Goal: Task Accomplishment & Management: Manage account settings

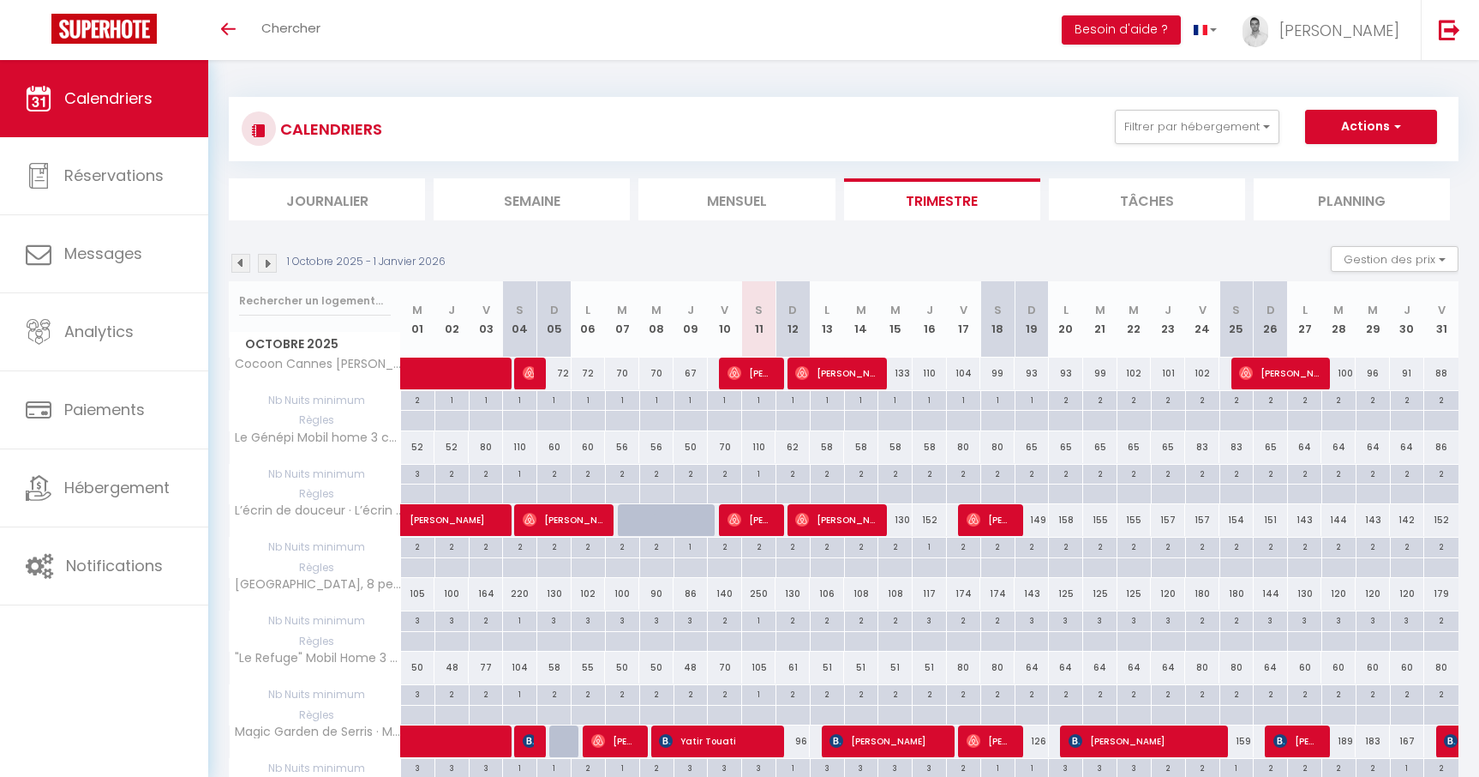
scroll to position [176, 0]
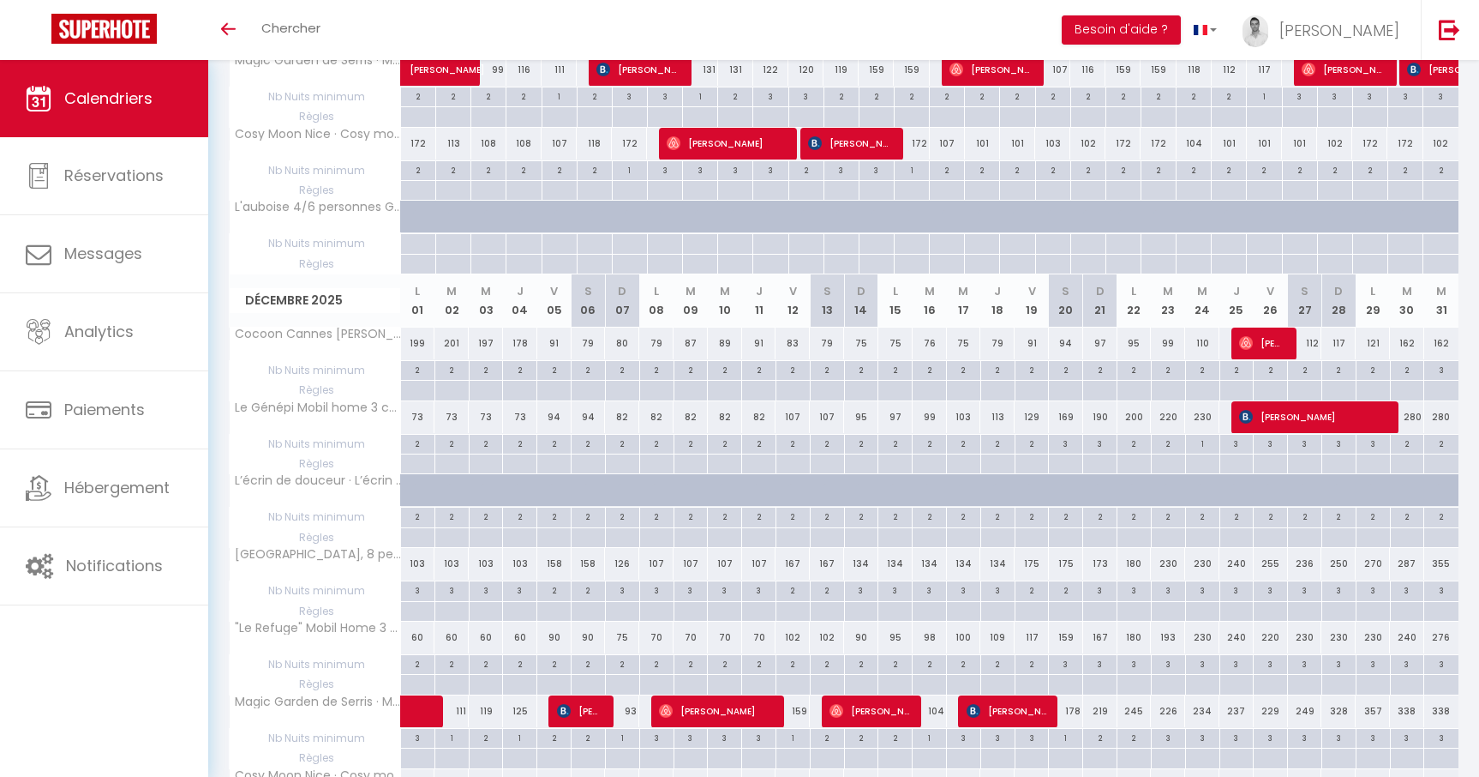
scroll to position [1521, 0]
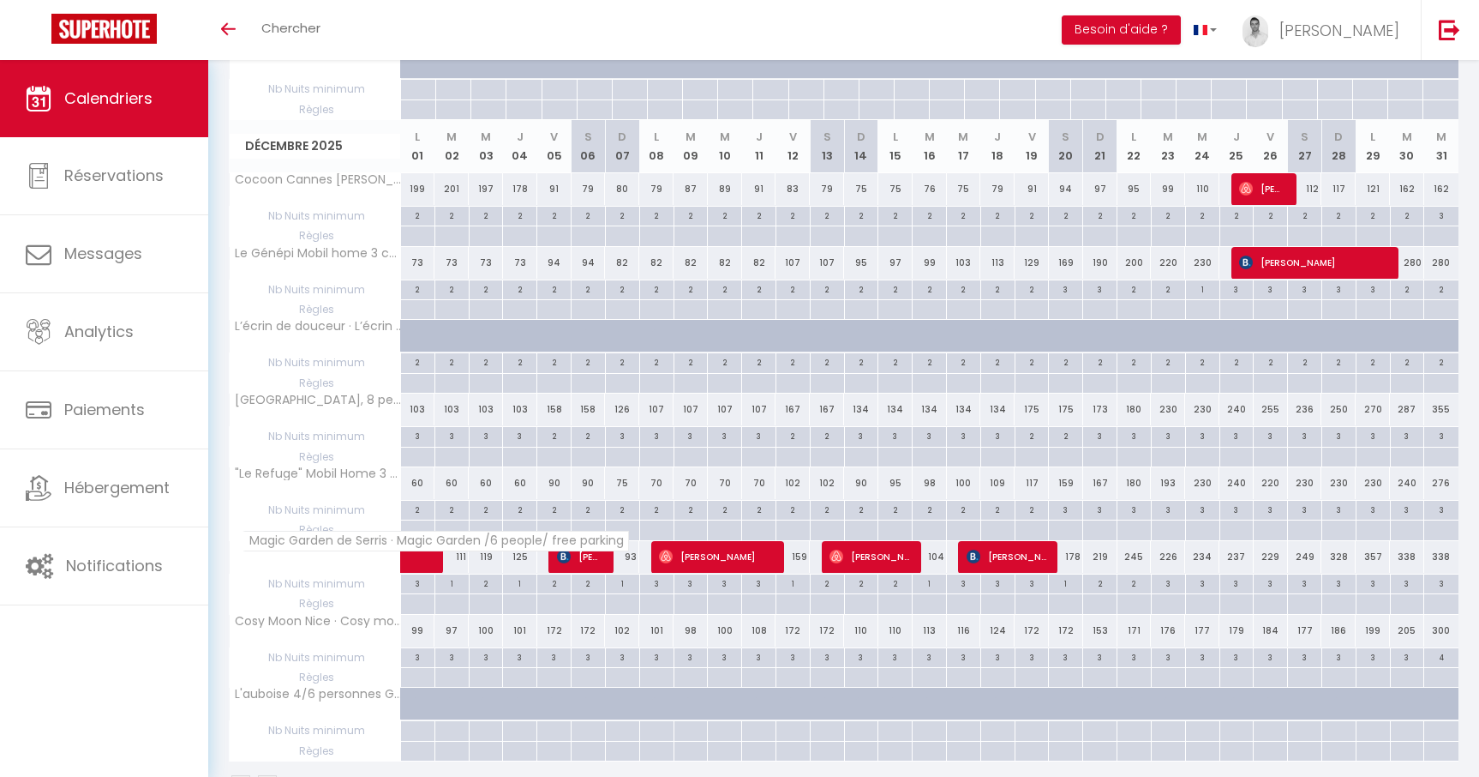
scroll to position [1521, 0]
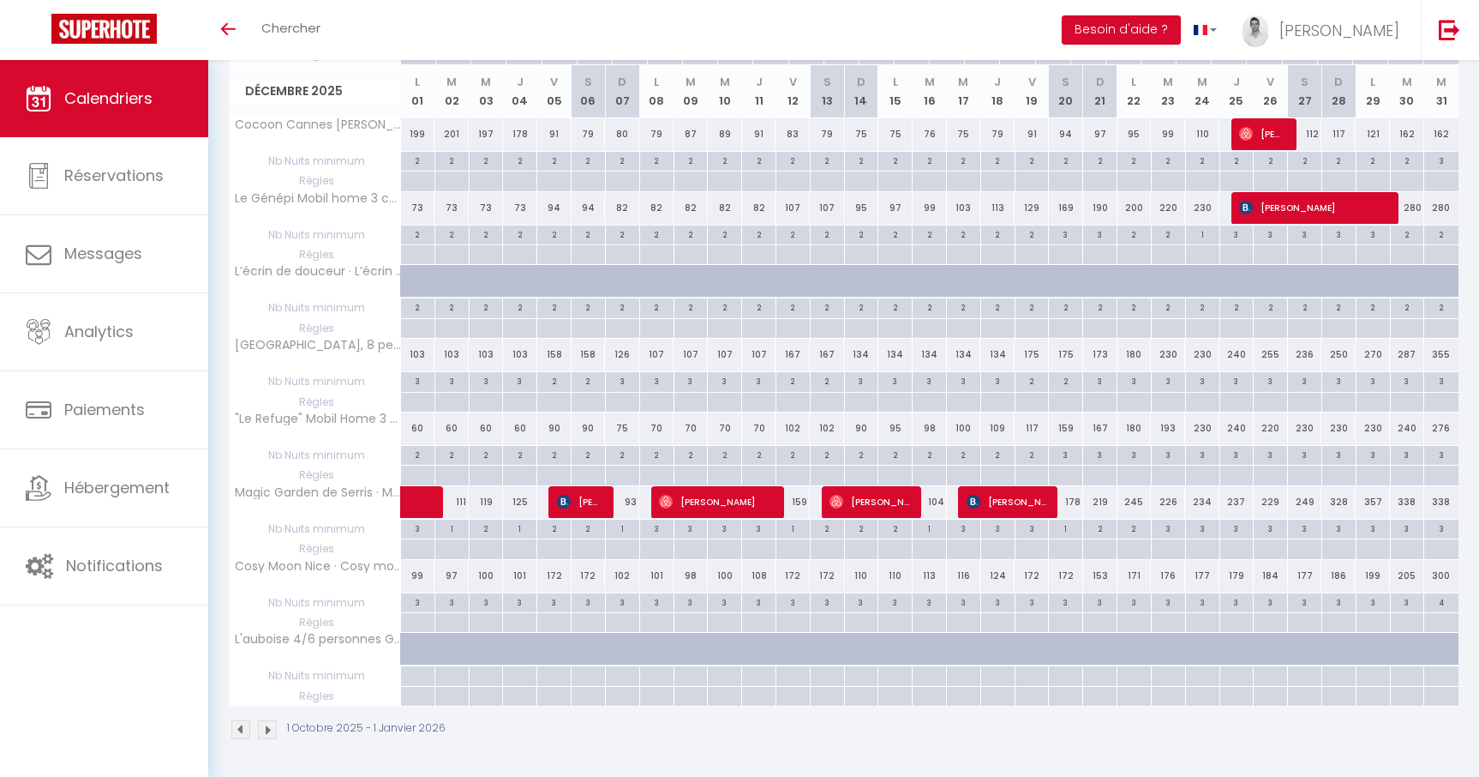
click at [264, 735] on img at bounding box center [267, 729] width 19 height 19
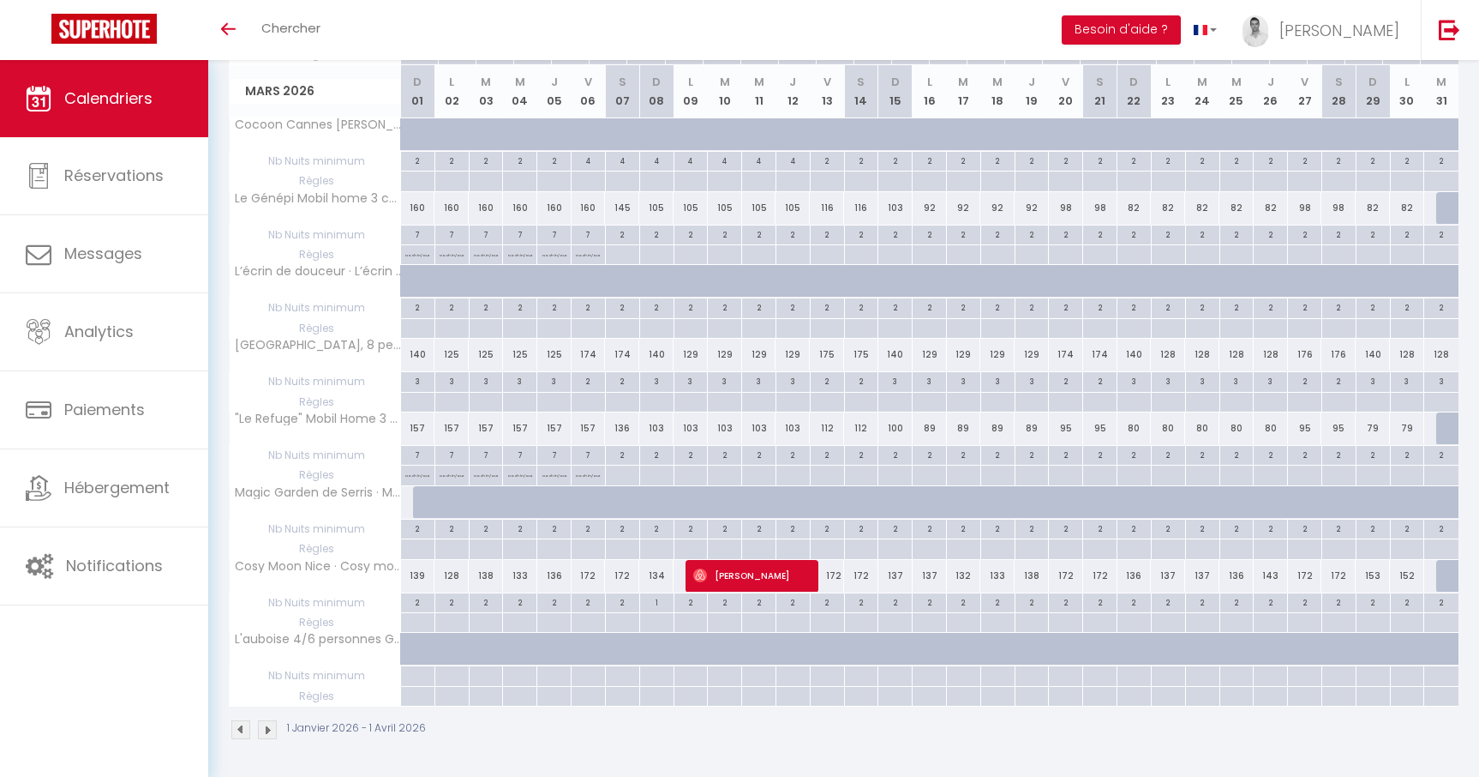
click at [243, 729] on img at bounding box center [240, 729] width 19 height 19
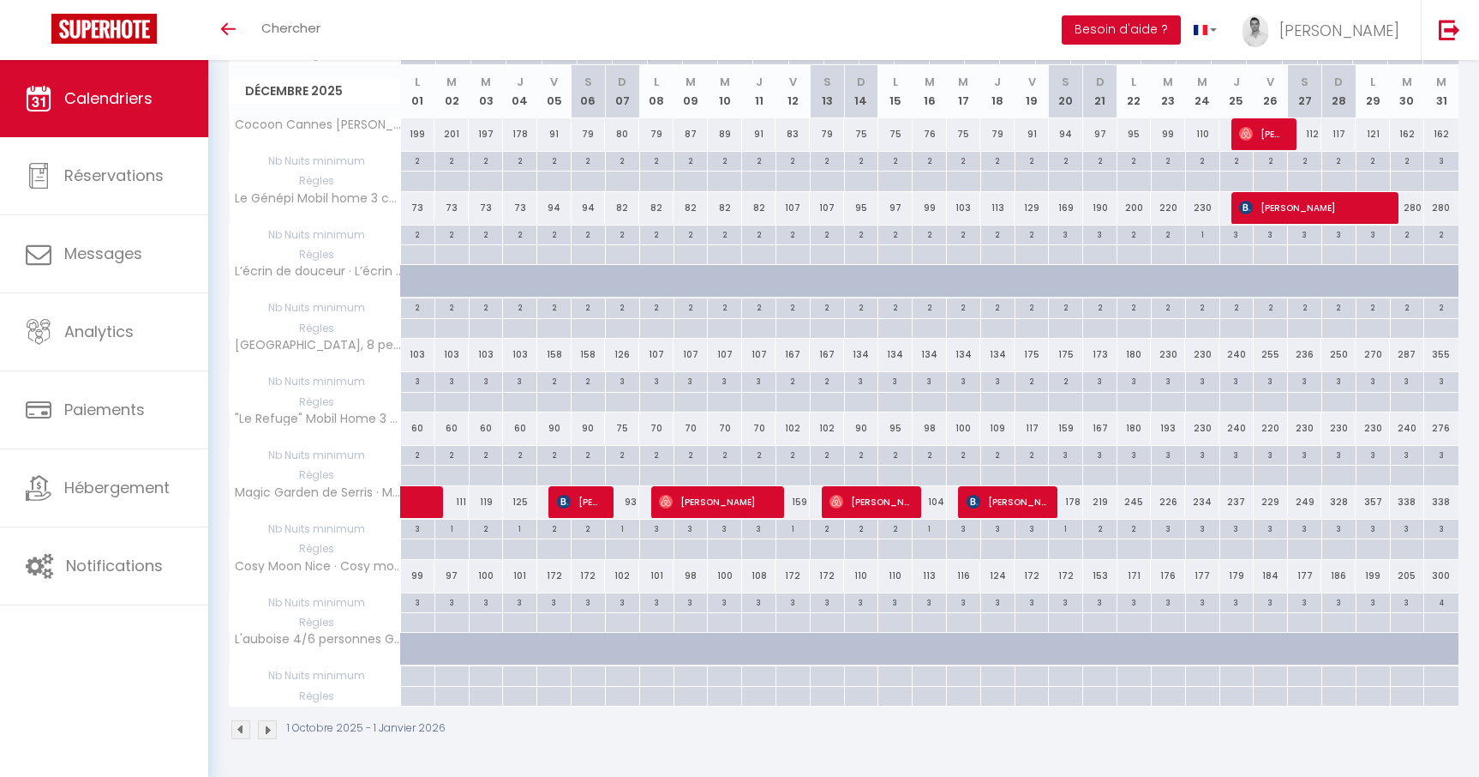
click at [1443, 603] on div "4" at bounding box center [1442, 601] width 34 height 16
type input "4"
type input "Mer 31 Décembre 2025"
type input "Jeu 01 Janvier 2026"
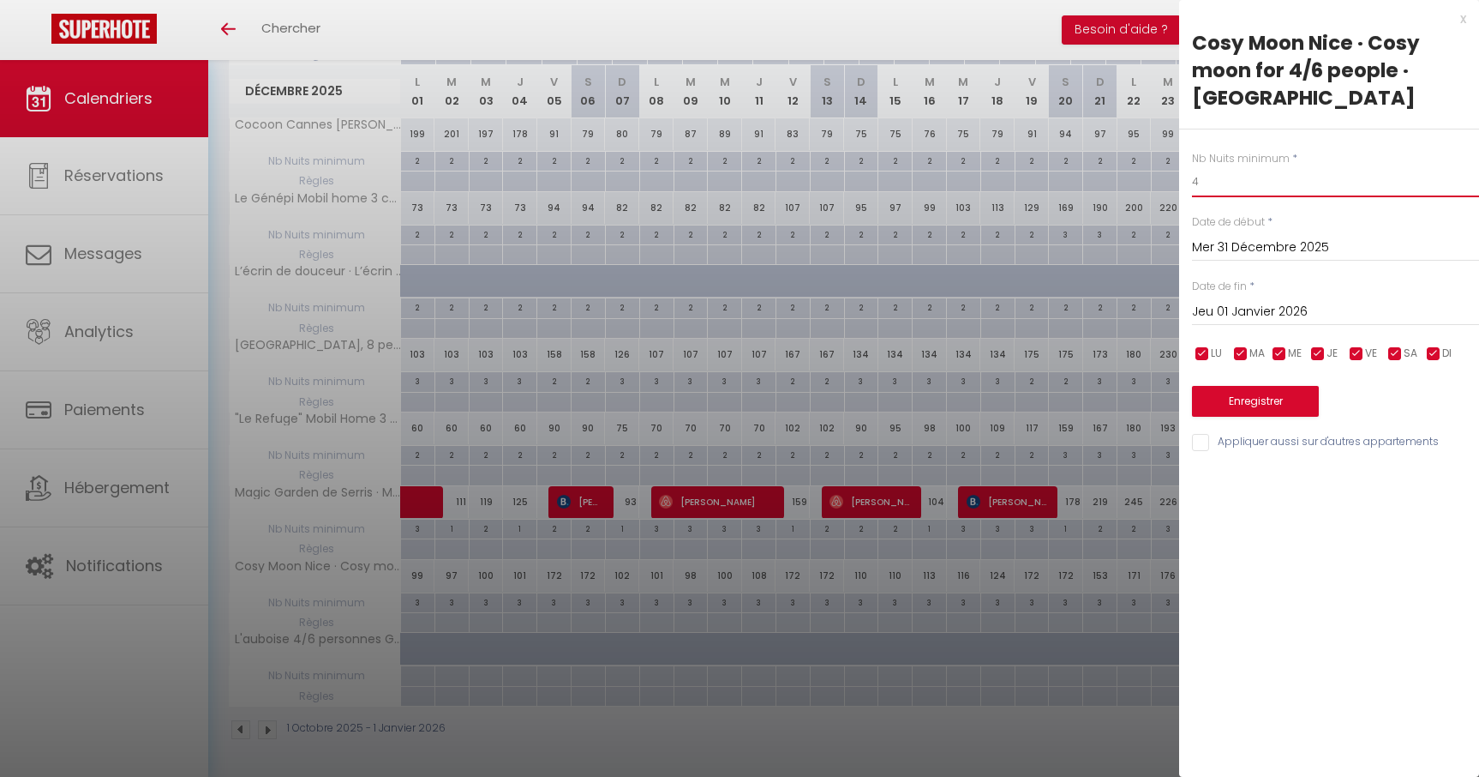
click at [1258, 180] on input "4" at bounding box center [1335, 181] width 287 height 31
type input "3"
click at [1238, 308] on input "Jeu 01 Janvier 2026" at bounding box center [1335, 312] width 287 height 22
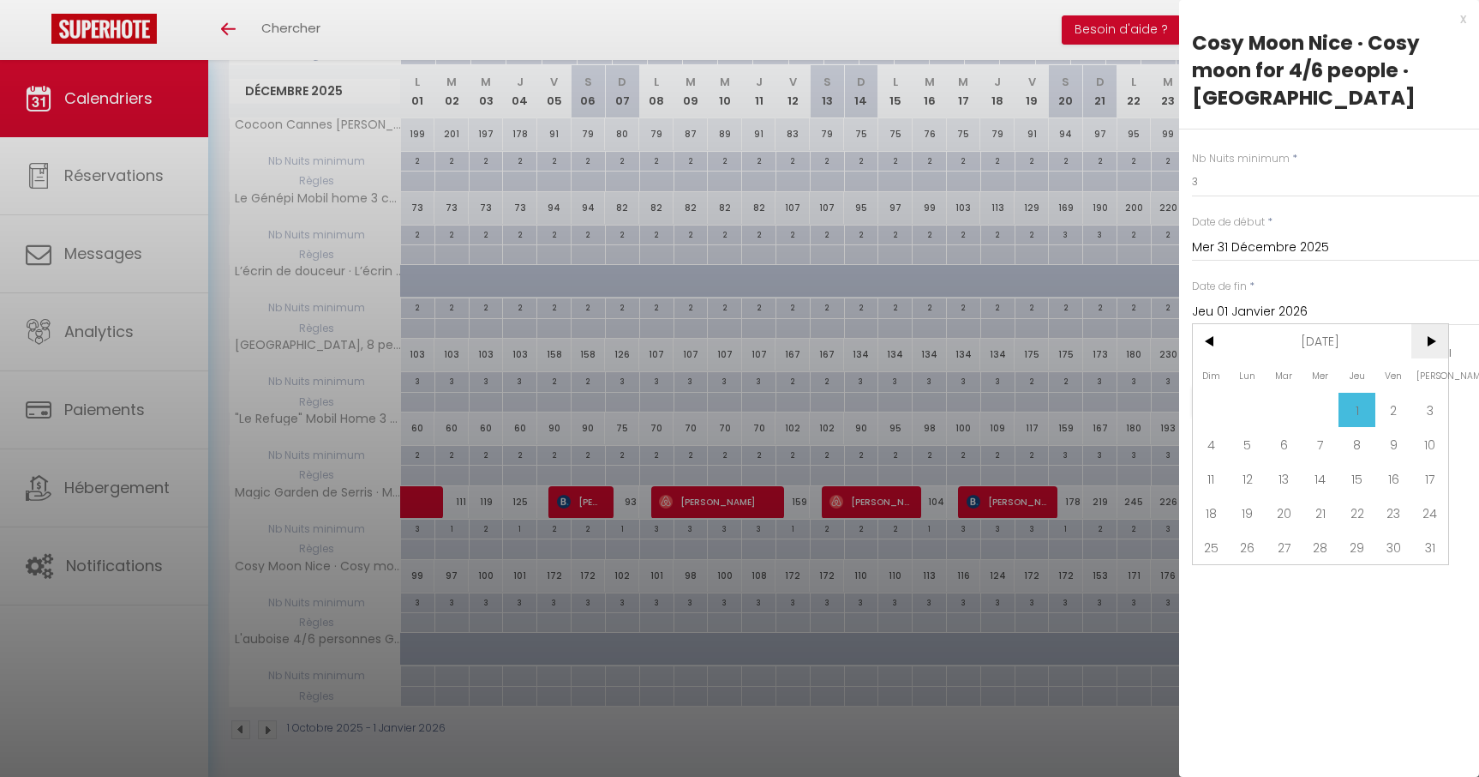
click at [1433, 351] on span ">" at bounding box center [1430, 341] width 37 height 34
click at [1211, 405] on span "1" at bounding box center [1211, 410] width 37 height 34
type input "Dim 01 Février 2026"
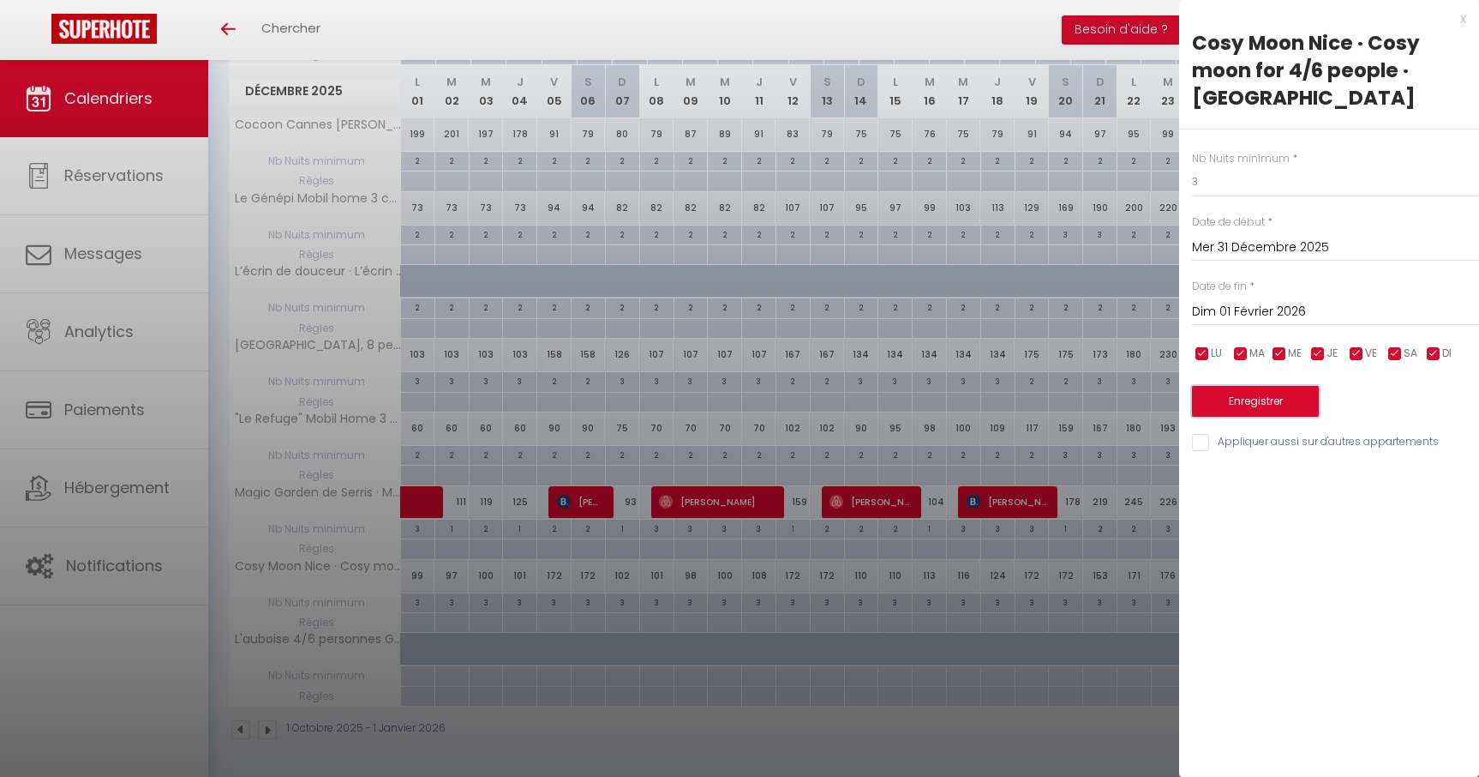
click at [1243, 400] on button "Enregistrer" at bounding box center [1255, 401] width 127 height 31
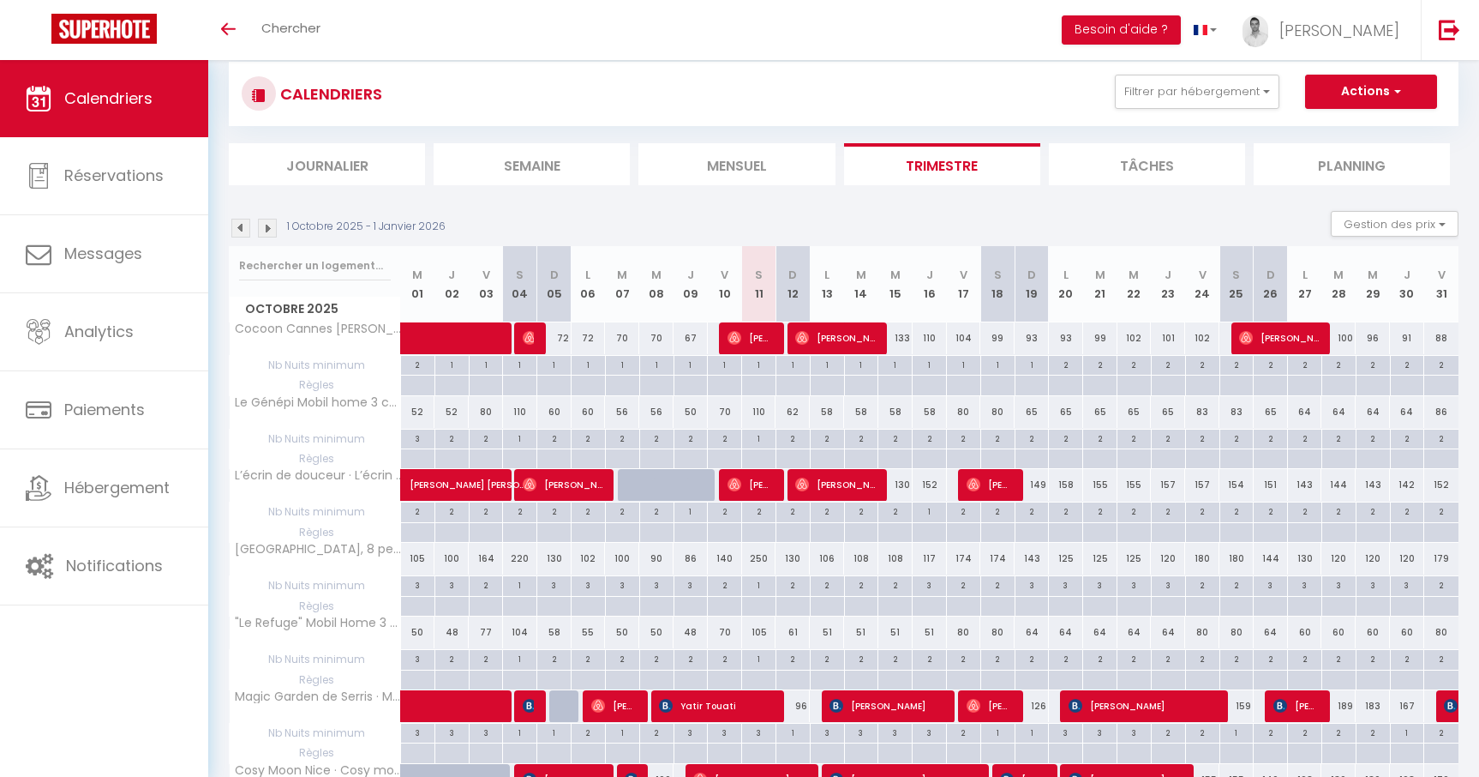
scroll to position [47, 0]
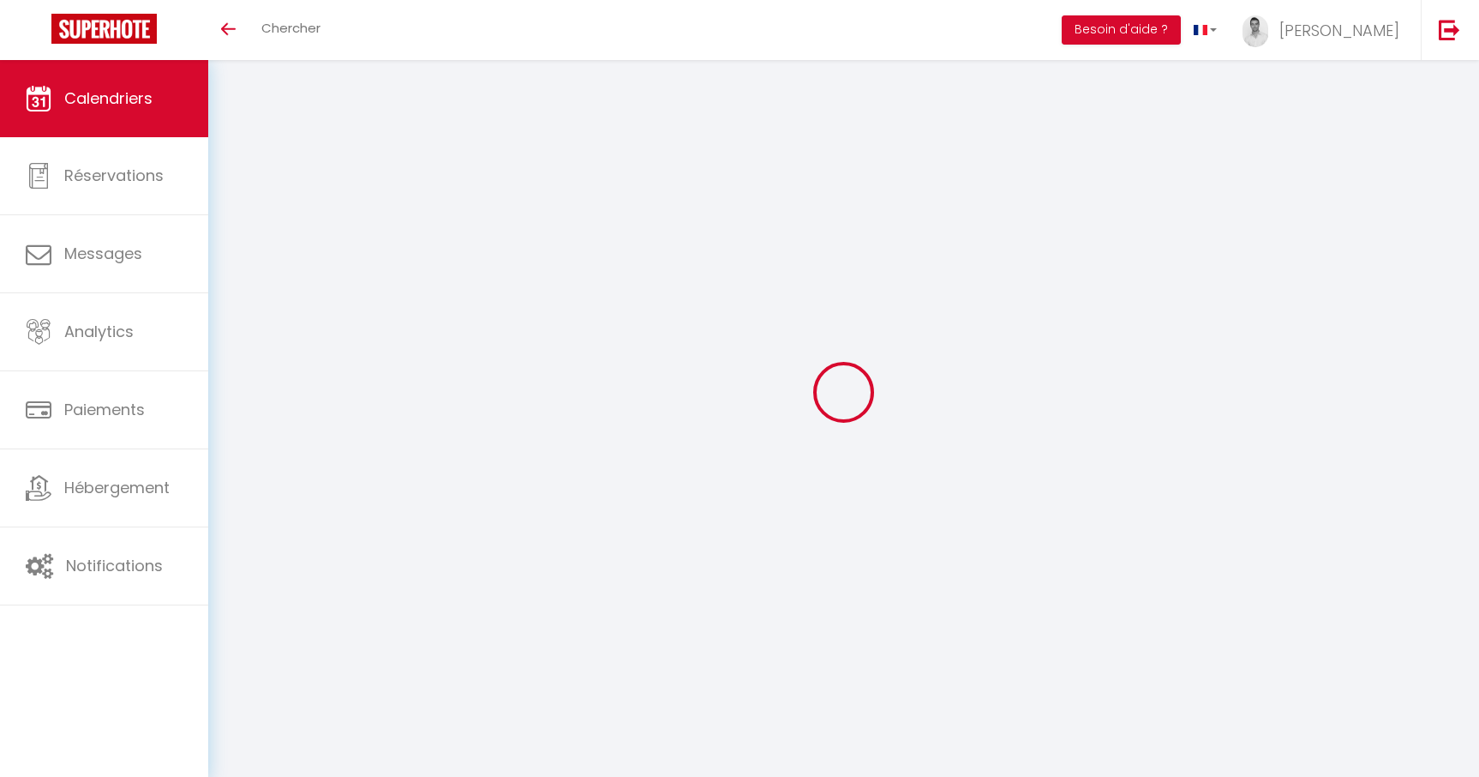
scroll to position [47, 0]
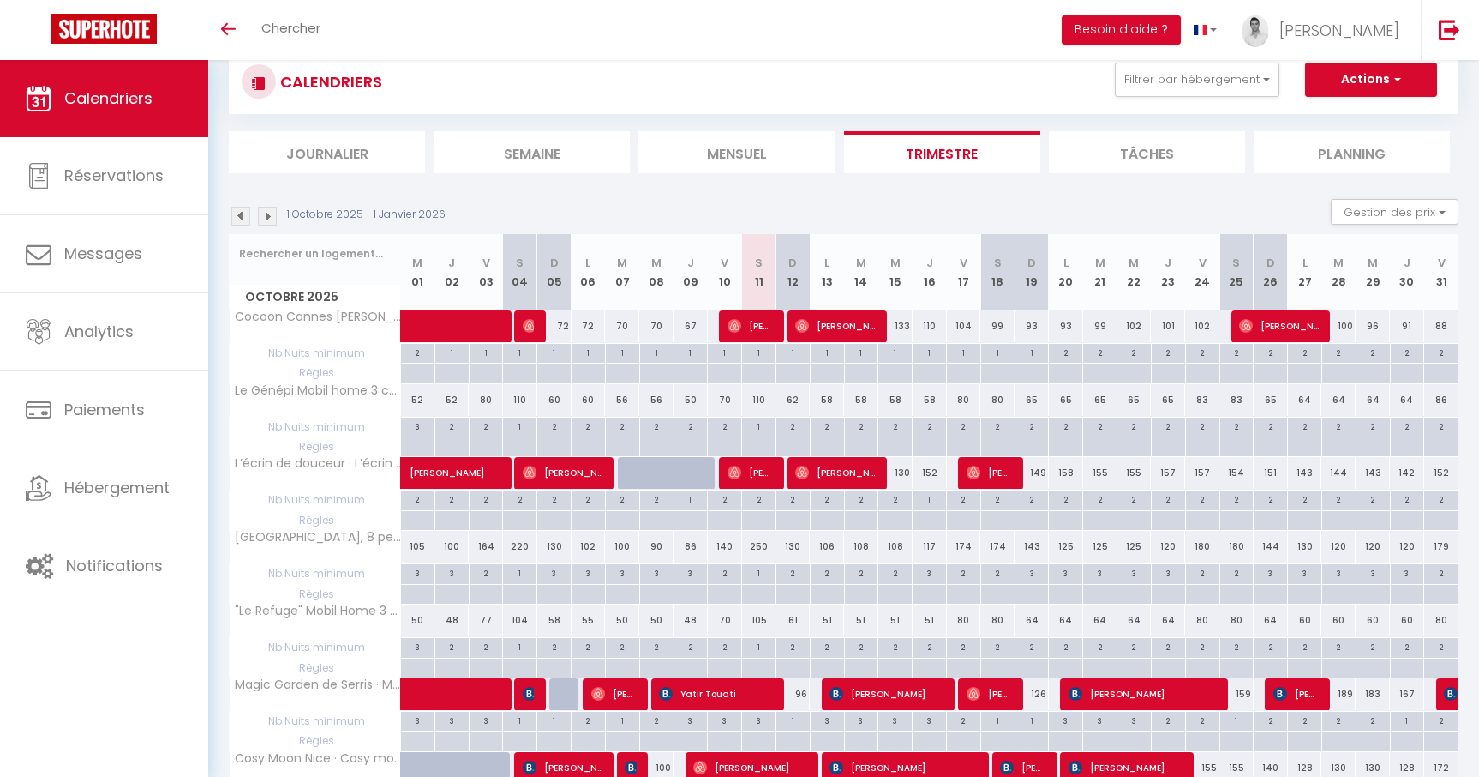
click at [766, 551] on div "250" at bounding box center [759, 547] width 34 height 32
type input "250"
type input "Sam 11 Octobre 2025"
type input "Dim 12 Octobre 2025"
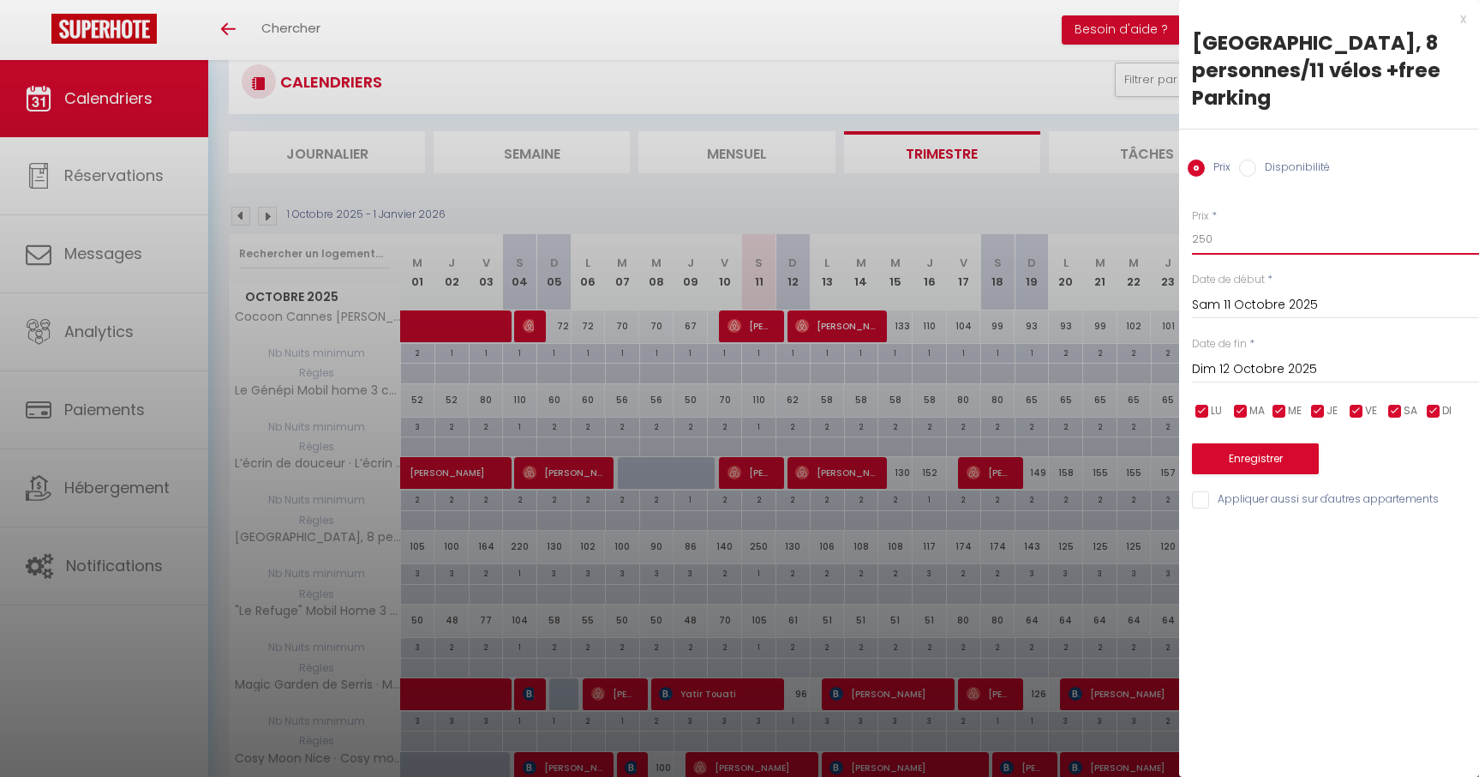
click at [1319, 238] on input "250" at bounding box center [1335, 239] width 287 height 31
type input "230"
click at [1266, 447] on button "Enregistrer" at bounding box center [1255, 458] width 127 height 31
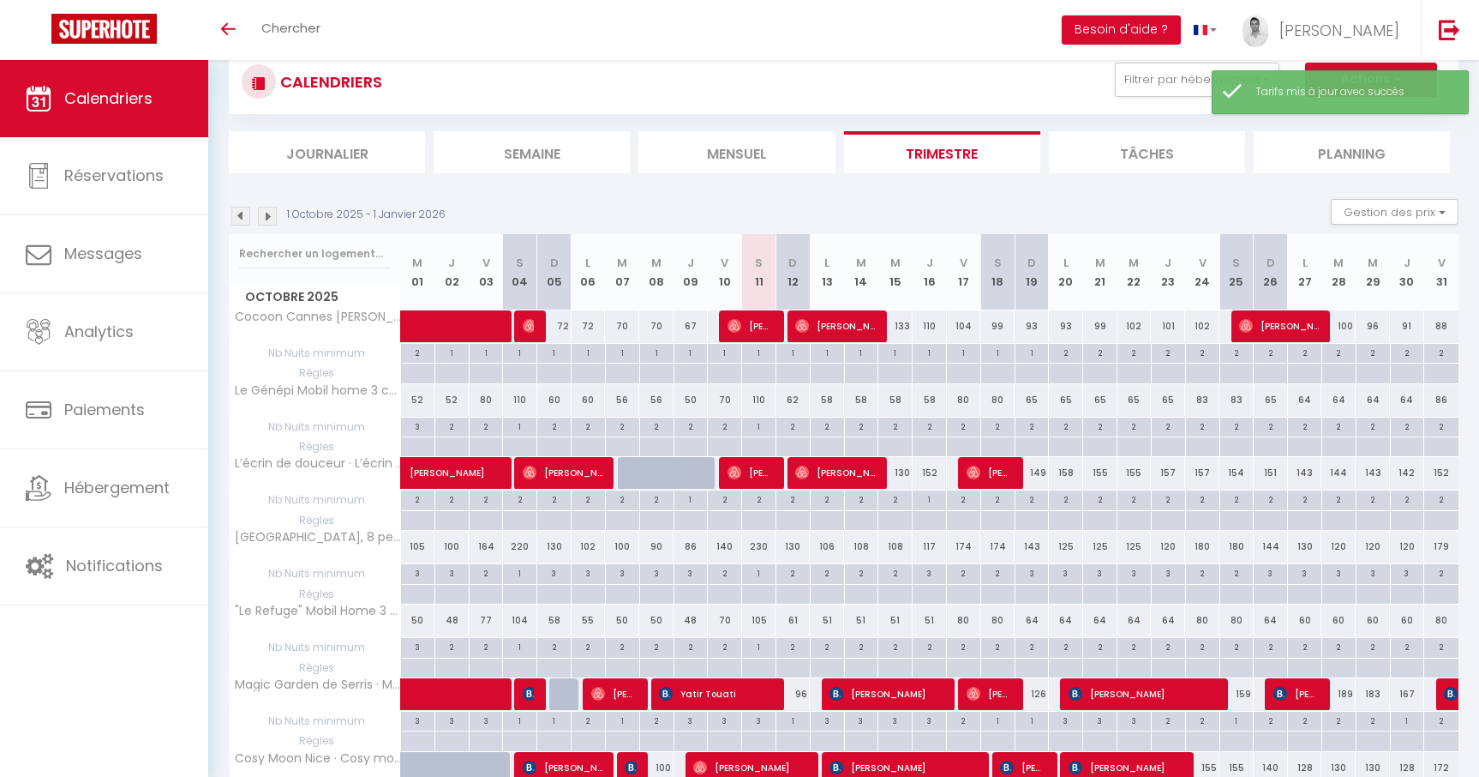
click at [759, 397] on div "110" at bounding box center [759, 400] width 34 height 32
type input "110"
type input "Sam 11 Octobre 2025"
type input "Dim 12 Octobre 2025"
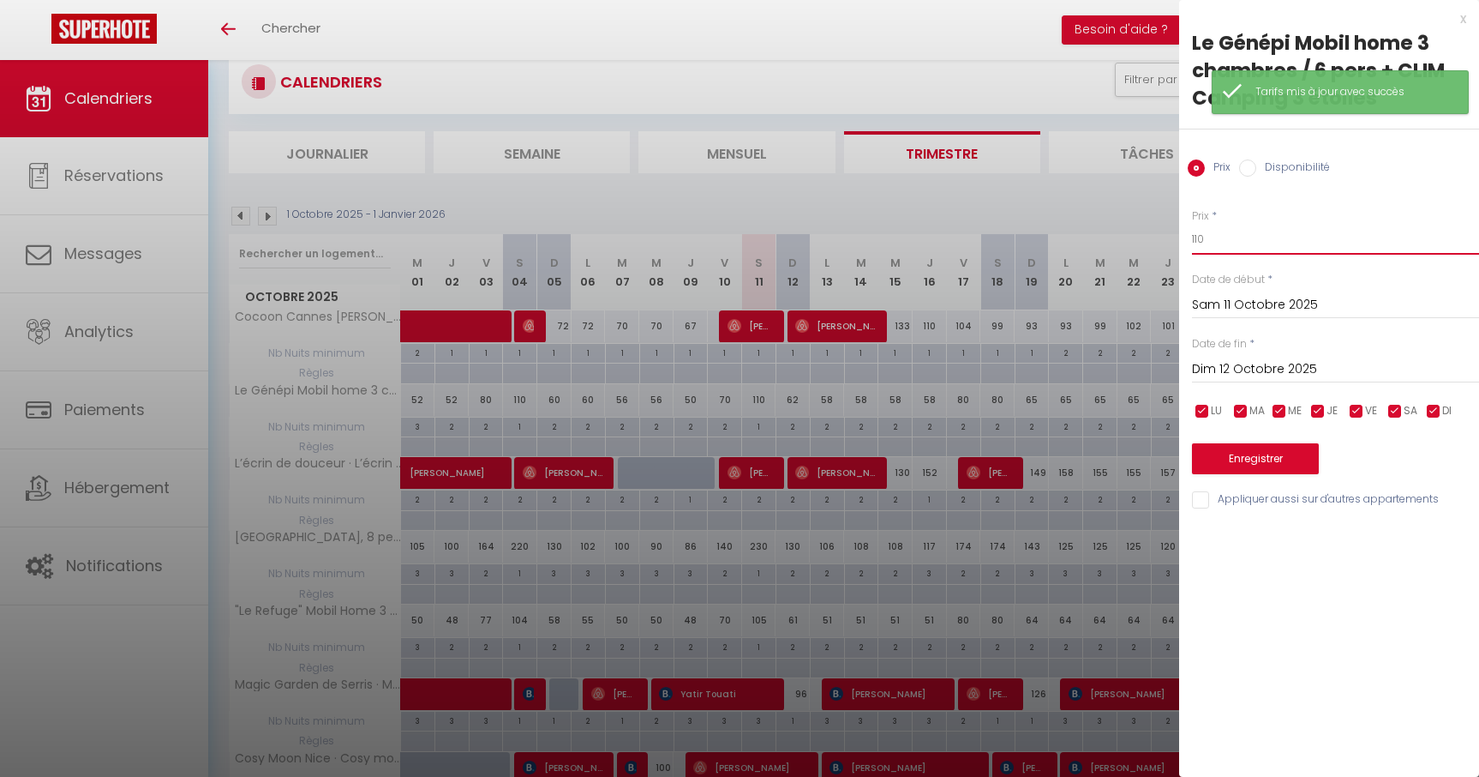
click at [1255, 233] on input "110" at bounding box center [1335, 239] width 287 height 31
type input "100"
click at [1264, 468] on button "Enregistrer" at bounding box center [1255, 458] width 127 height 31
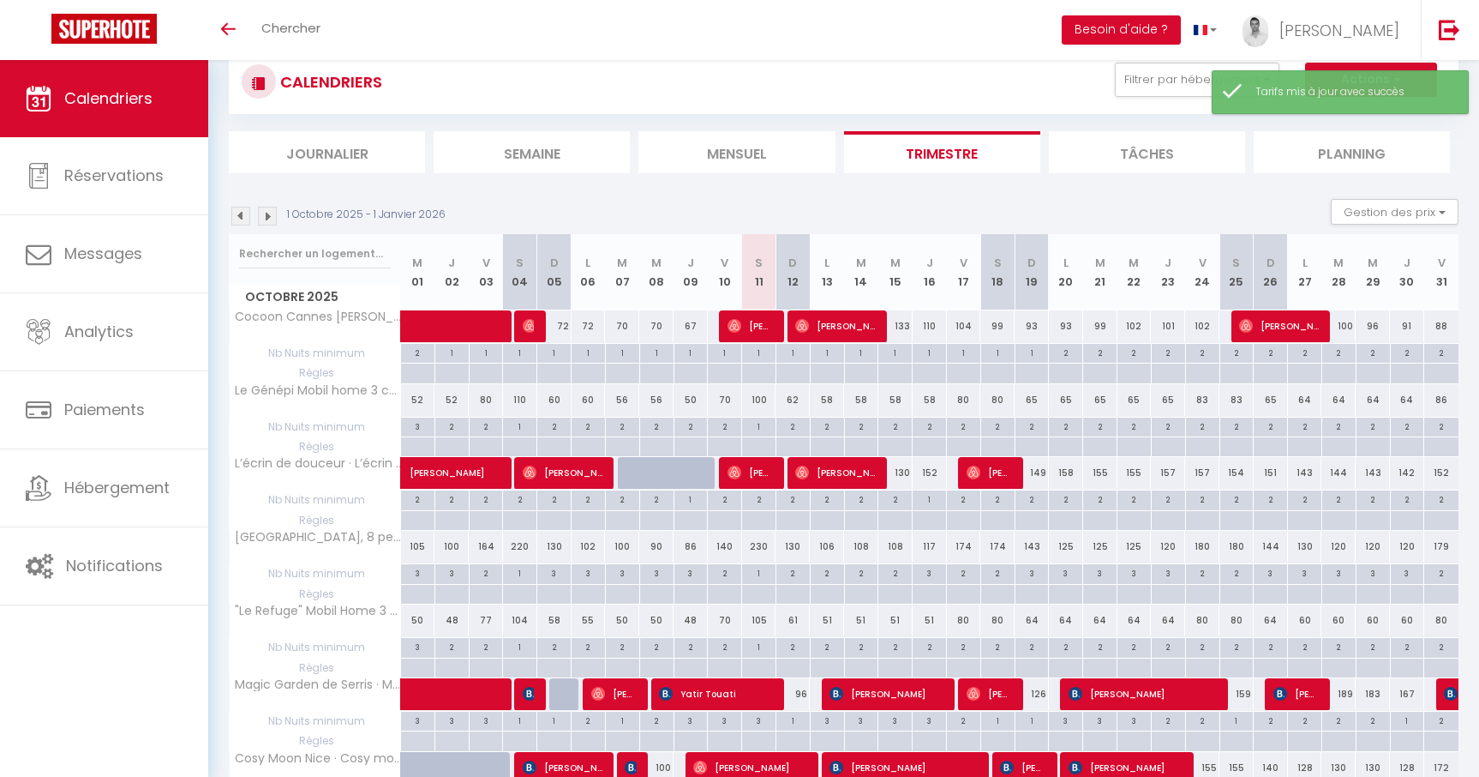
click at [752, 622] on div "105" at bounding box center [759, 620] width 34 height 32
type input "105"
type input "Sam 11 Octobre 2025"
type input "Dim 12 Octobre 2025"
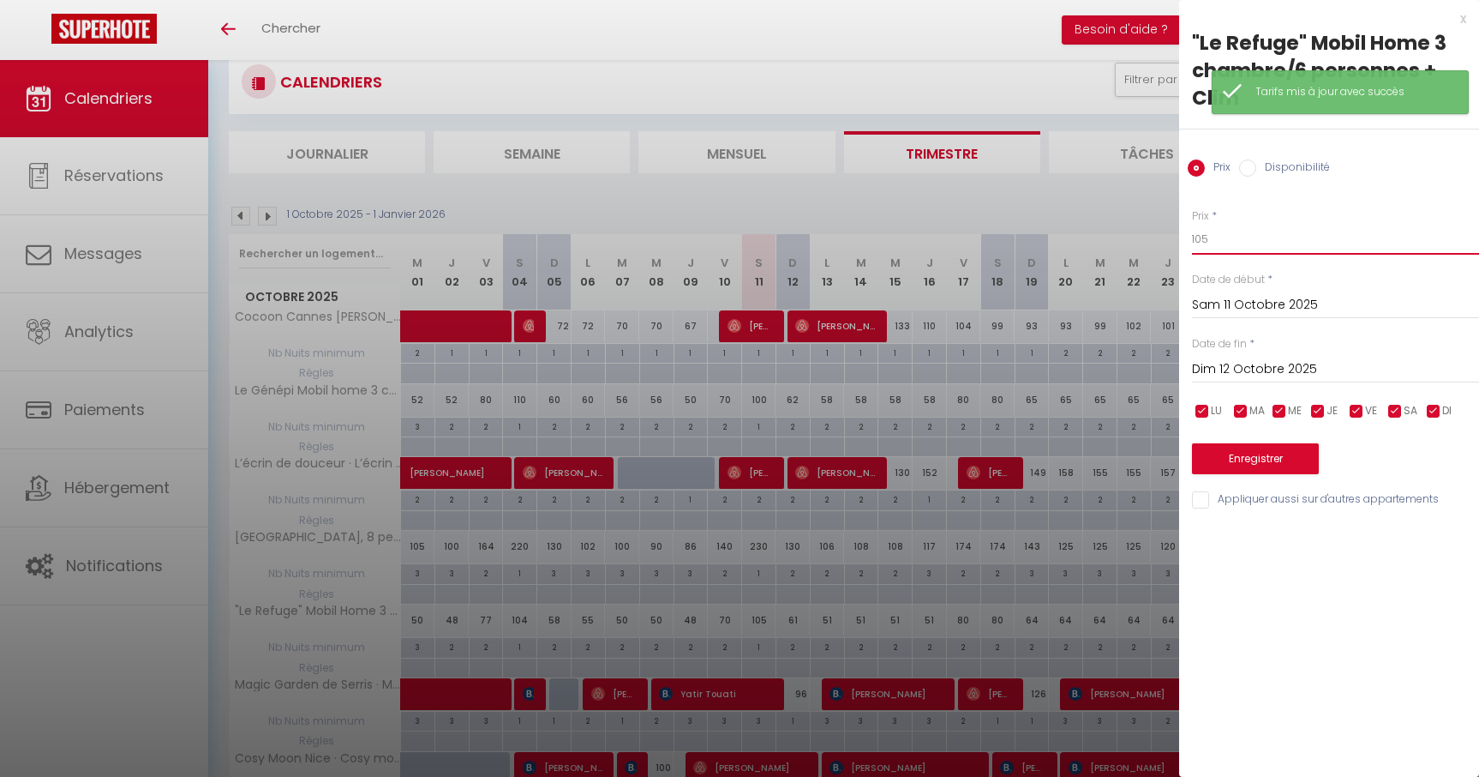
click at [1257, 247] on input "105" at bounding box center [1335, 239] width 287 height 31
type input "100"
click at [1242, 462] on button "Enregistrer" at bounding box center [1255, 458] width 127 height 31
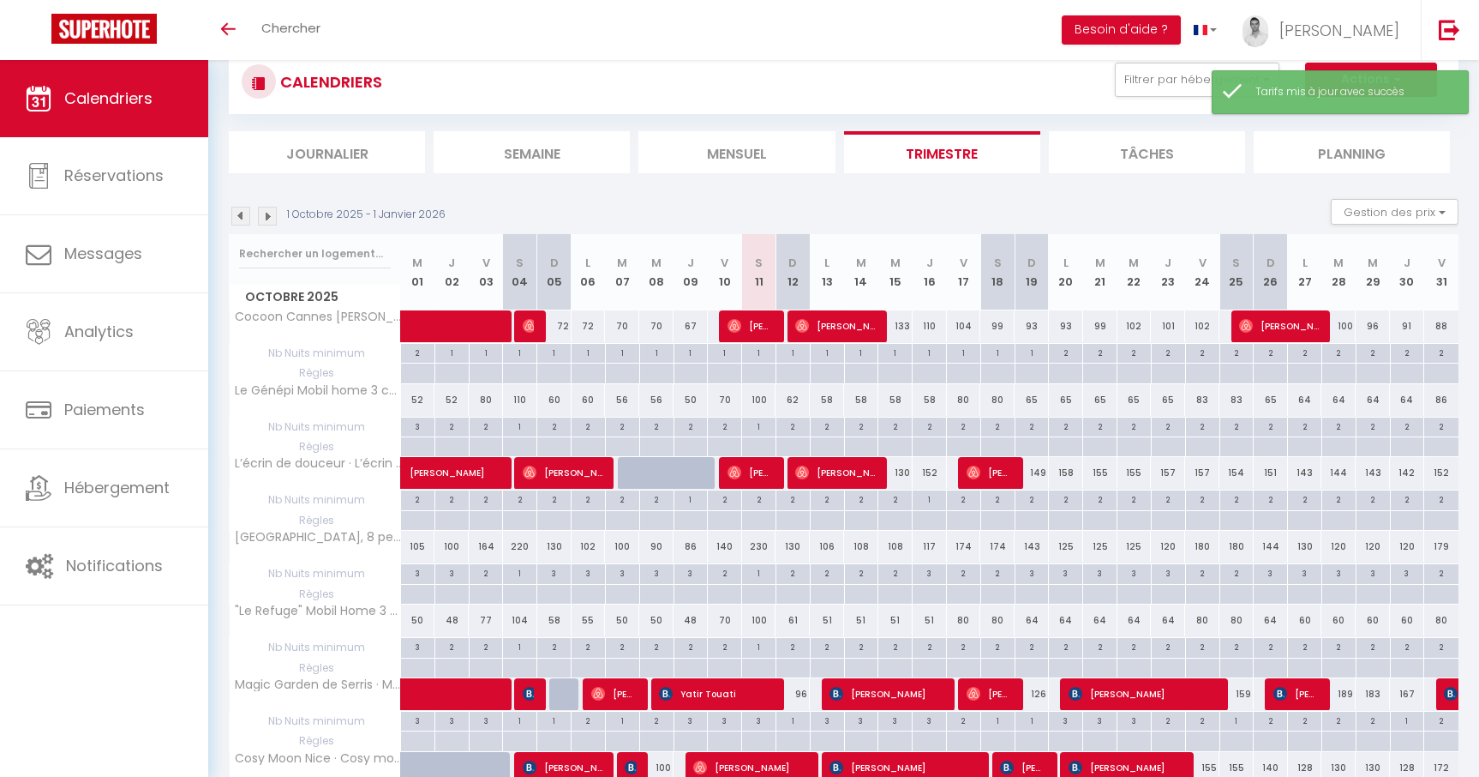
click at [765, 393] on div "100" at bounding box center [759, 400] width 34 height 32
type input "100"
type input "Sam 11 Octobre 2025"
type input "Dim 12 Octobre 2025"
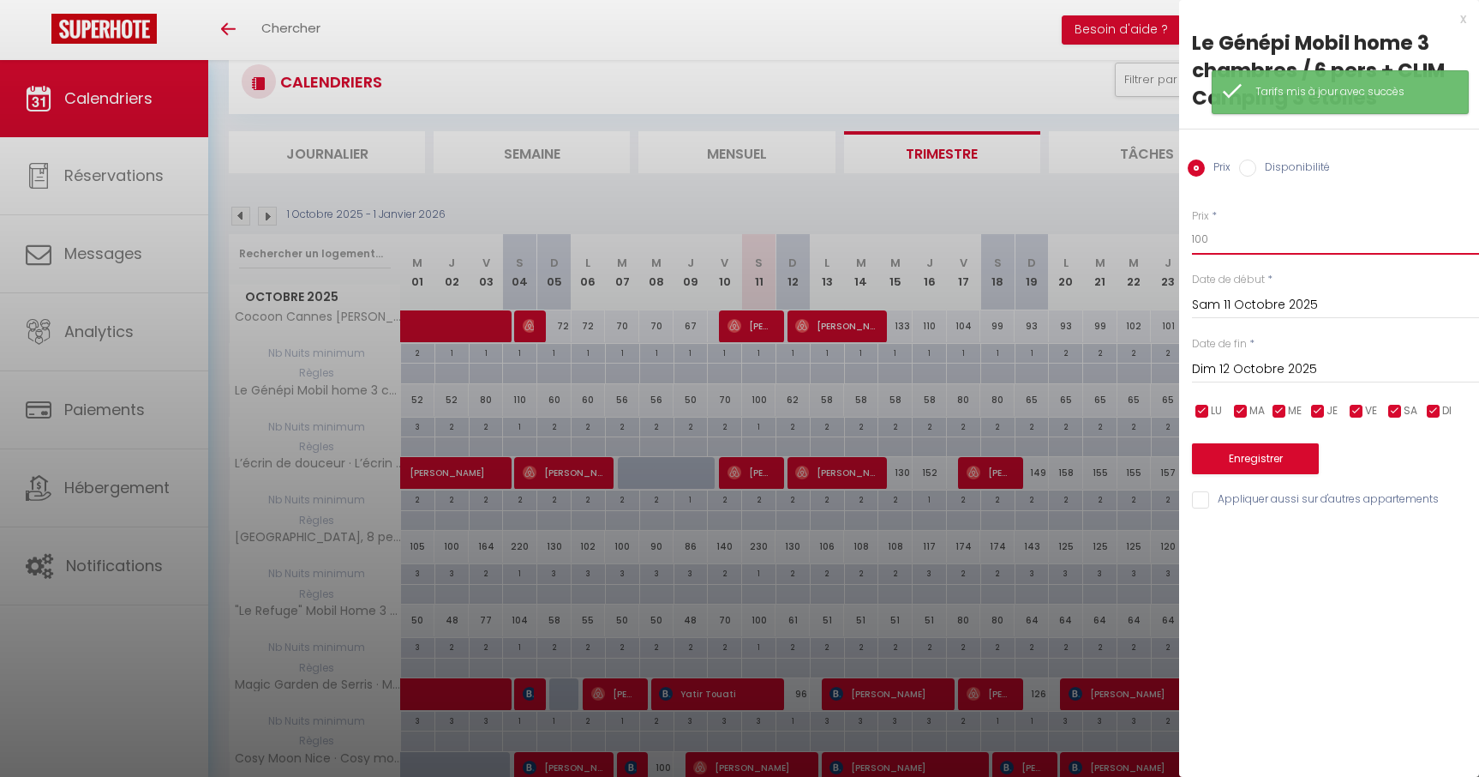
click at [1226, 234] on input "100" at bounding box center [1335, 239] width 287 height 31
type input "103"
click at [1253, 457] on button "Enregistrer" at bounding box center [1255, 458] width 127 height 31
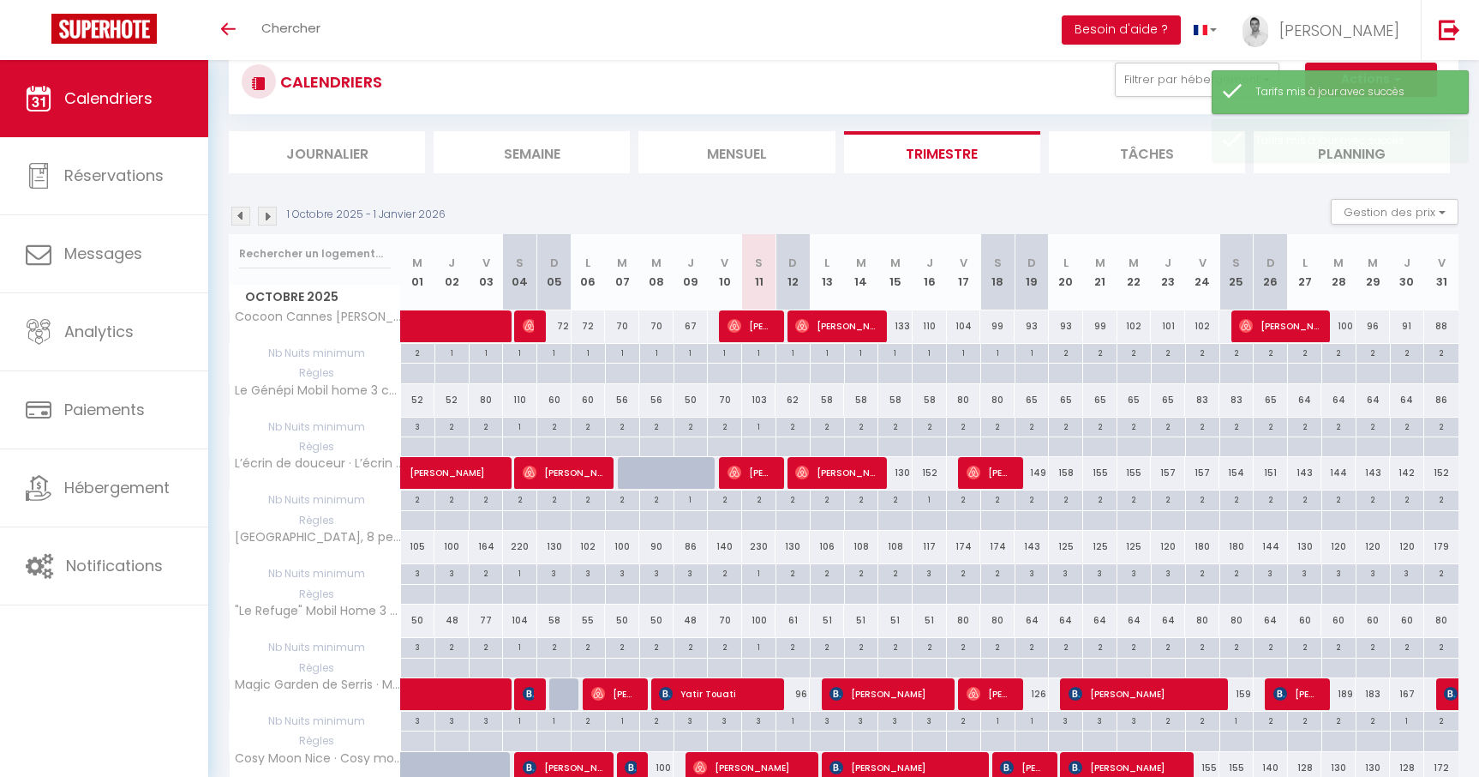
click at [790, 631] on div "61" at bounding box center [793, 620] width 34 height 32
type input "61"
type input "Dim 12 Octobre 2025"
type input "Lun 13 Octobre 2025"
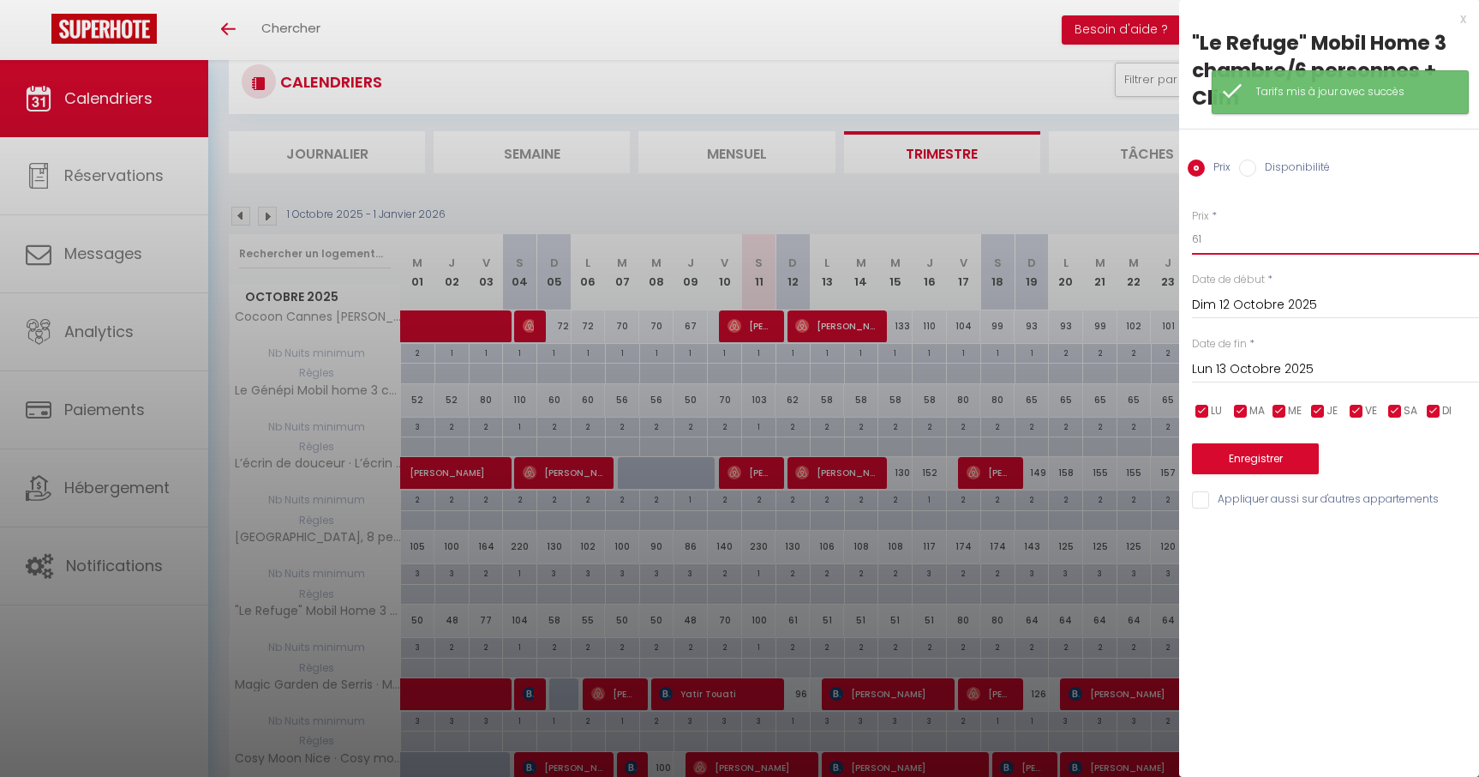
click at [1285, 240] on input "61" at bounding box center [1335, 239] width 287 height 31
type input "60"
click at [1257, 468] on button "Enregistrer" at bounding box center [1255, 458] width 127 height 31
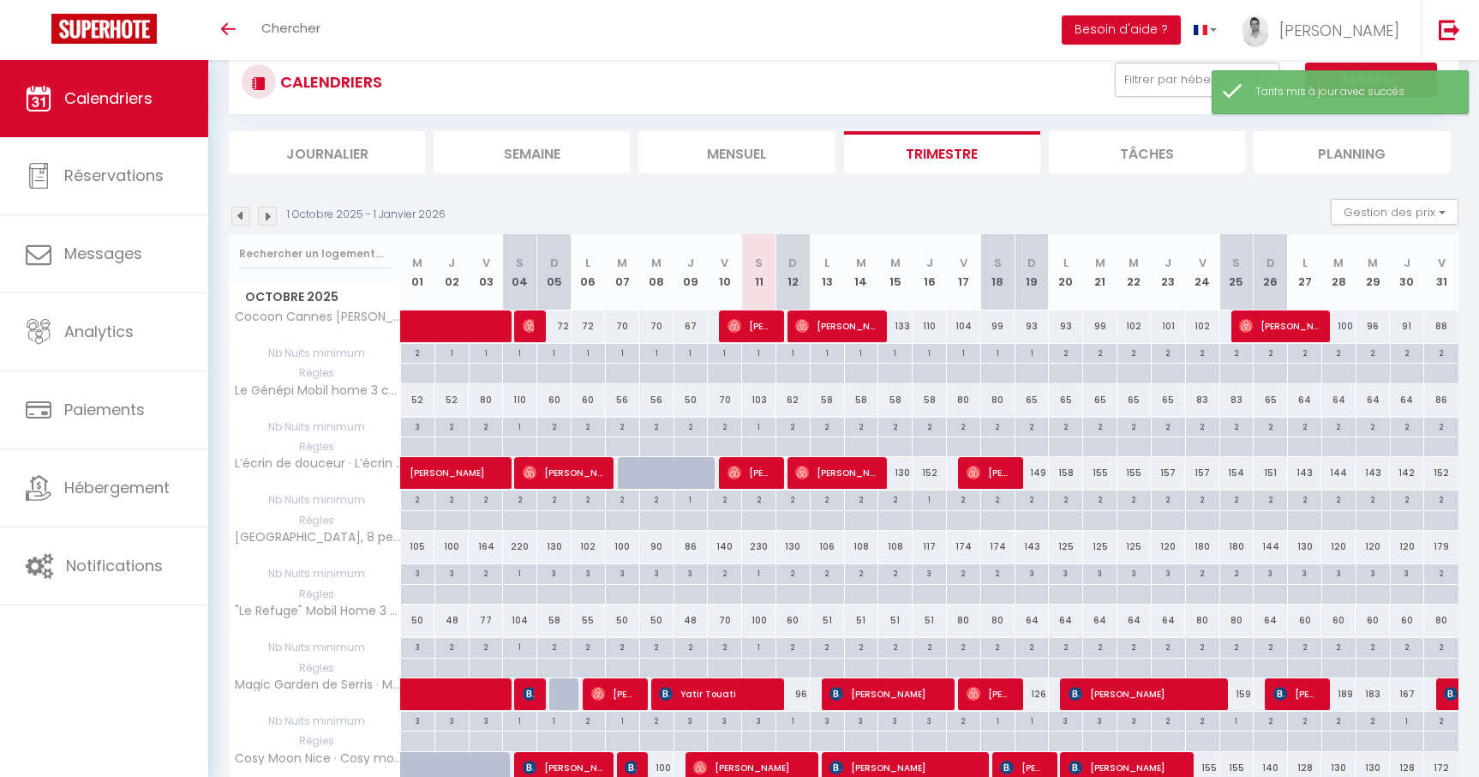
click at [827, 401] on div "58" at bounding box center [827, 400] width 34 height 32
type input "58"
type input "Lun 13 Octobre 2025"
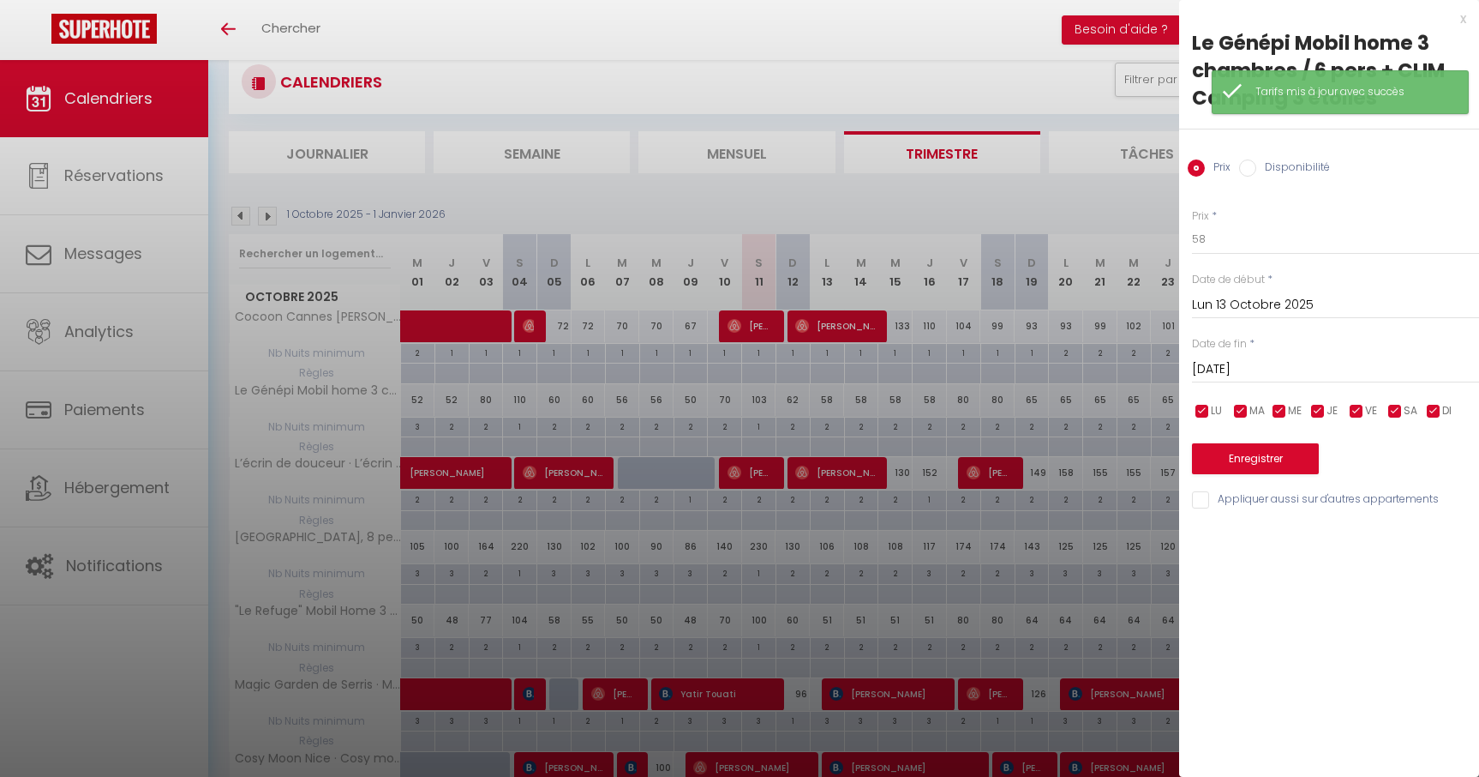
click at [1233, 354] on div "Mar 14 Octobre 2025 < Oct 2025 > Dim Lun Mar Mer Jeu Ven Sam 1 2 3 4 5 6 7 8 9 …" at bounding box center [1335, 367] width 287 height 31
click at [1238, 358] on input "Mar 14 Octobre 2025" at bounding box center [1335, 369] width 287 height 22
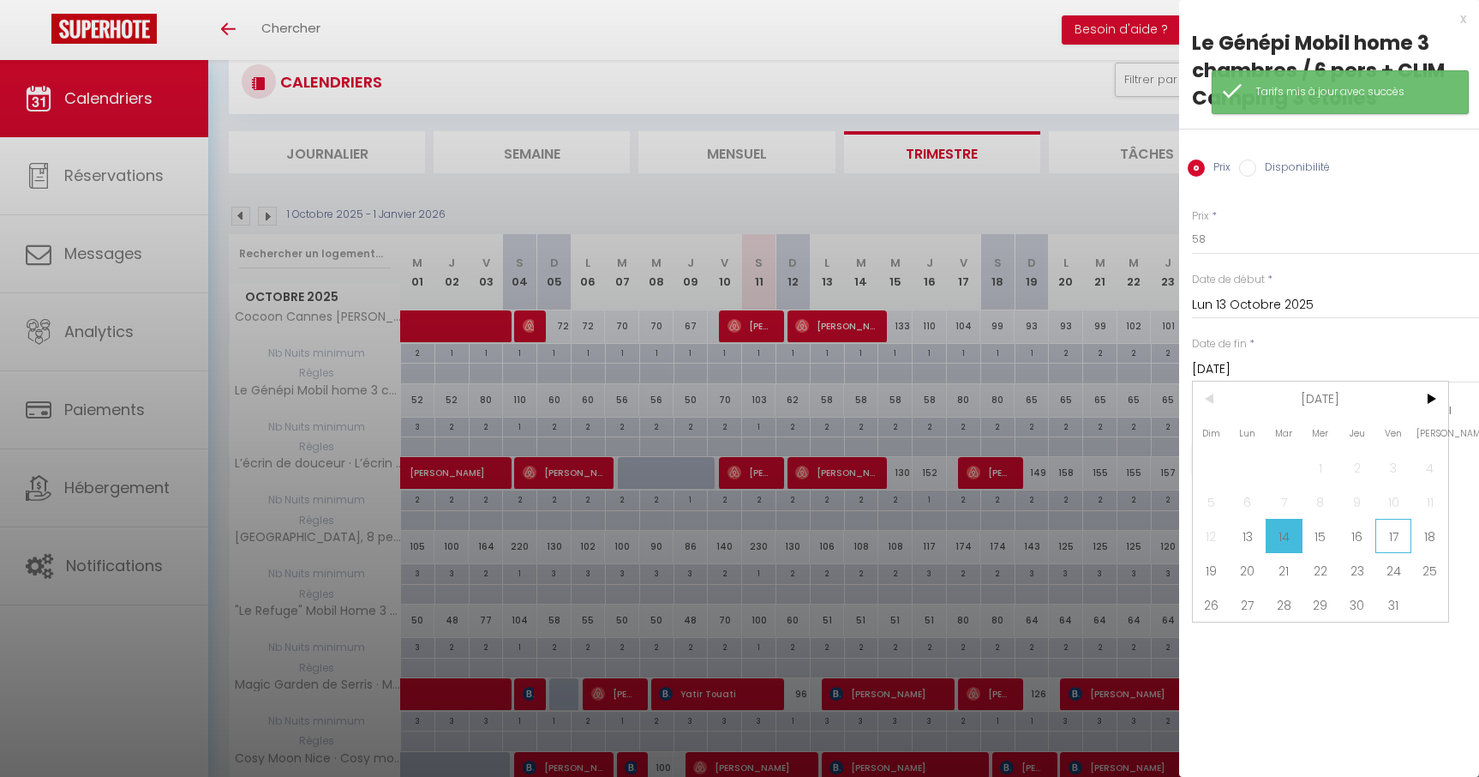
click at [1383, 529] on span "17" at bounding box center [1394, 536] width 37 height 34
type input "Ven 17 Octobre 2025"
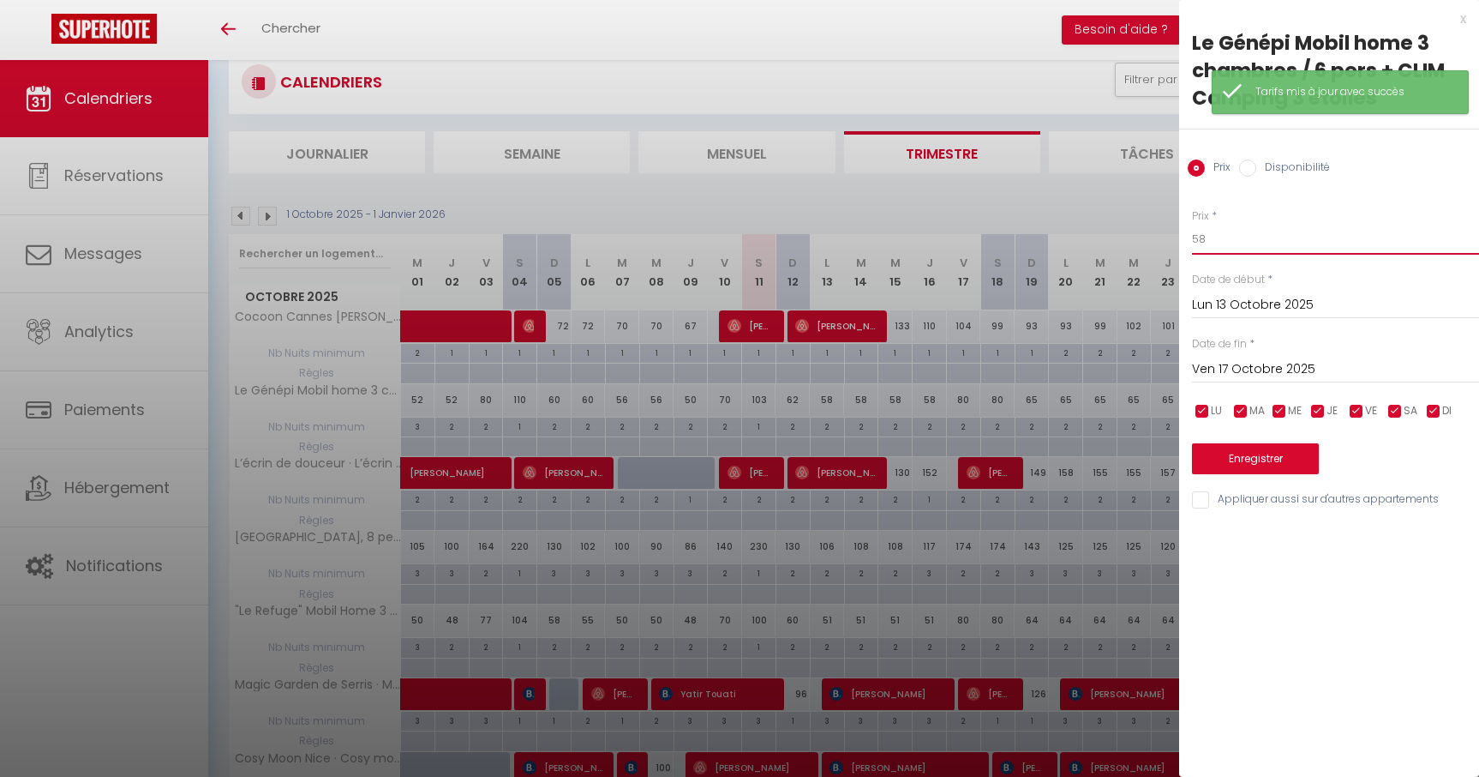
click at [1242, 239] on input "58" at bounding box center [1335, 239] width 287 height 31
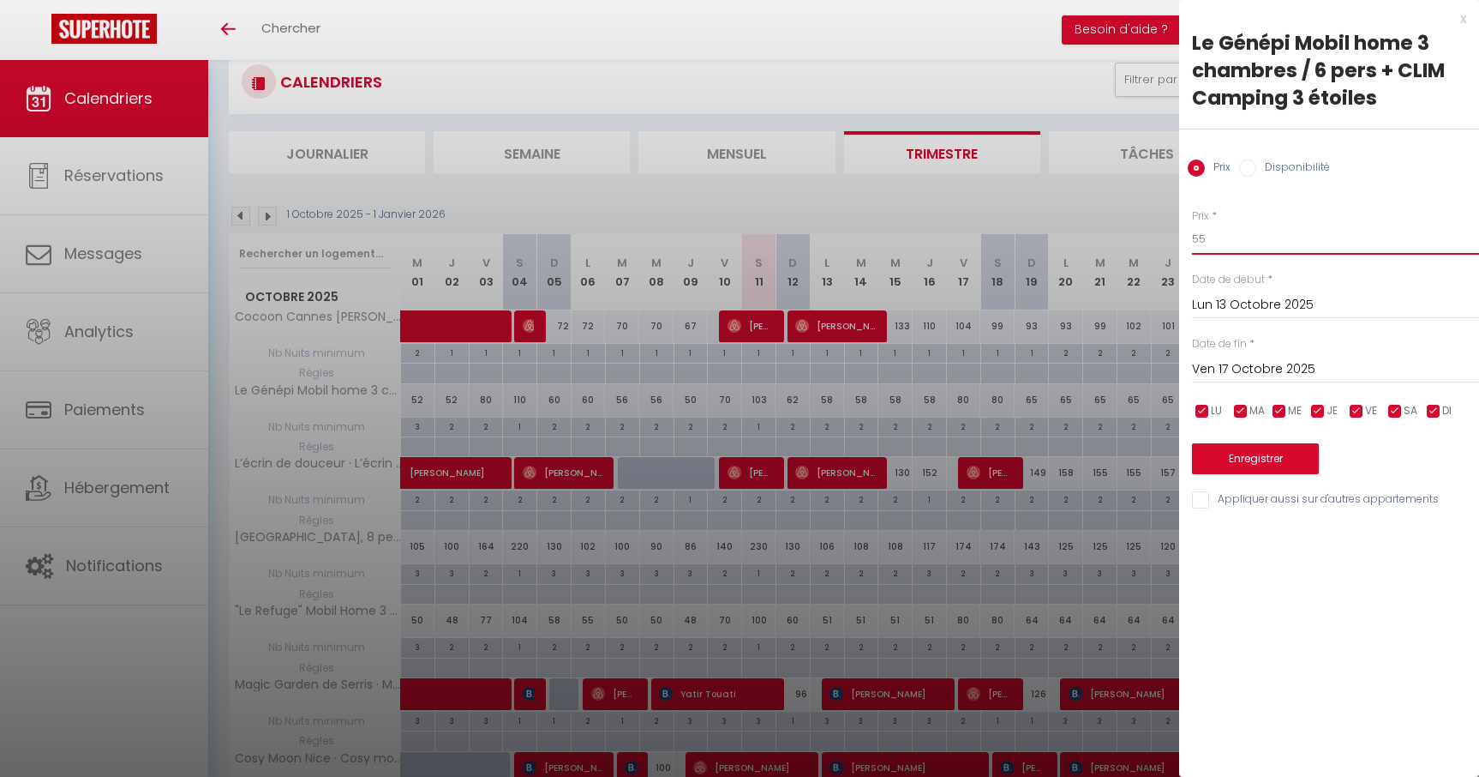
type input "55"
click at [1239, 460] on button "Enregistrer" at bounding box center [1255, 458] width 127 height 31
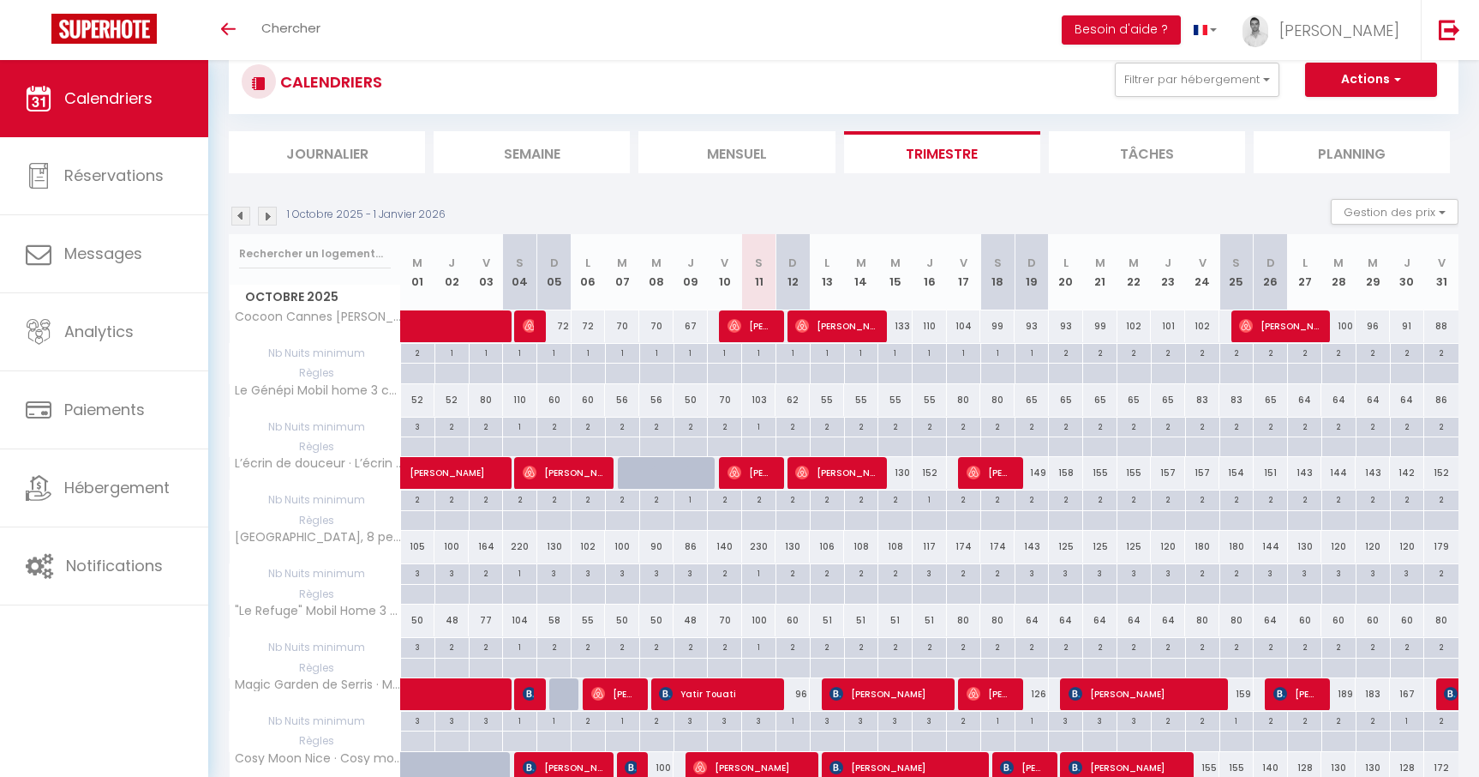
click at [908, 325] on div "133" at bounding box center [896, 326] width 34 height 32
type input "133"
type input "Mer 15 Octobre 2025"
type input "Jeu 16 Octobre 2025"
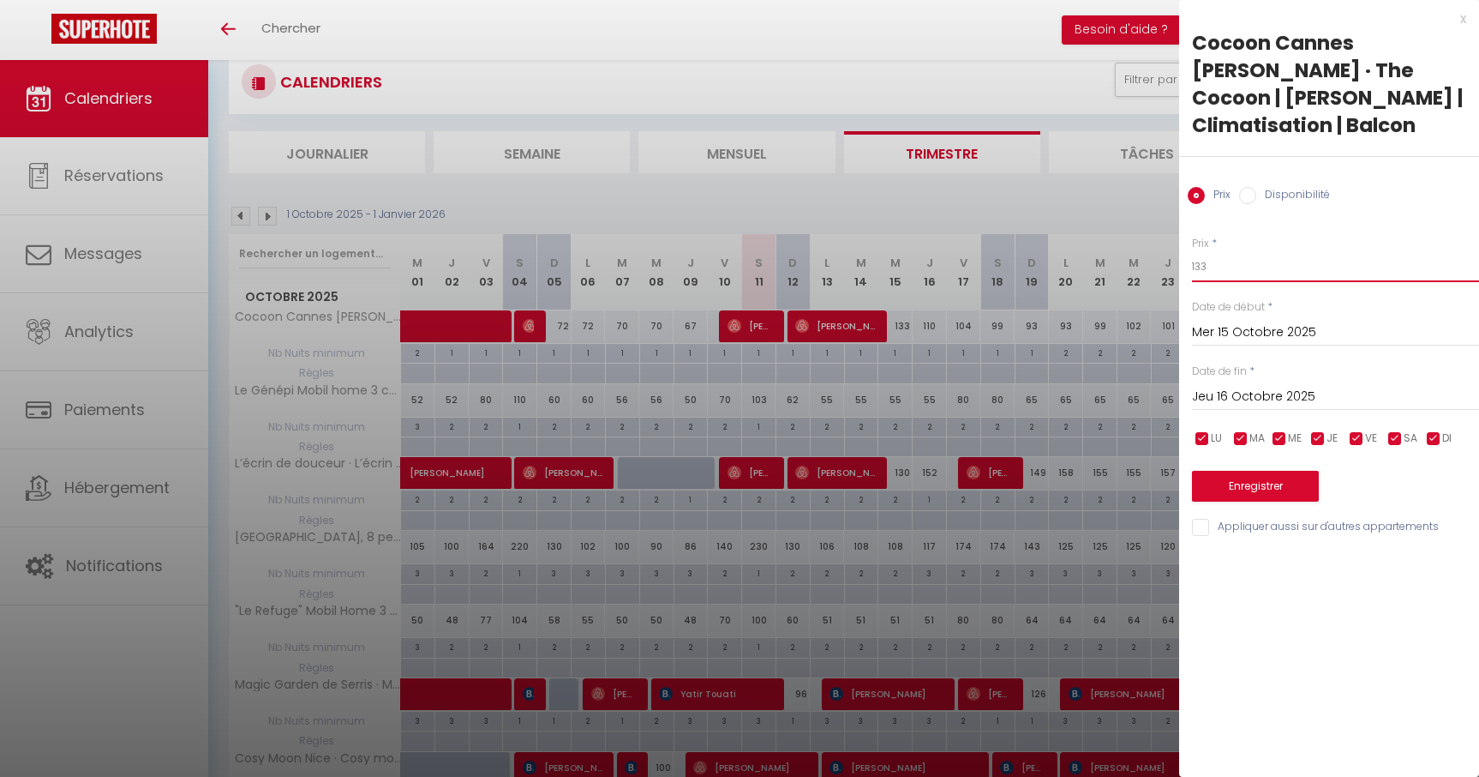
click at [1257, 251] on input "133" at bounding box center [1335, 266] width 287 height 31
type input "130"
click at [1251, 471] on button "Enregistrer" at bounding box center [1255, 486] width 127 height 31
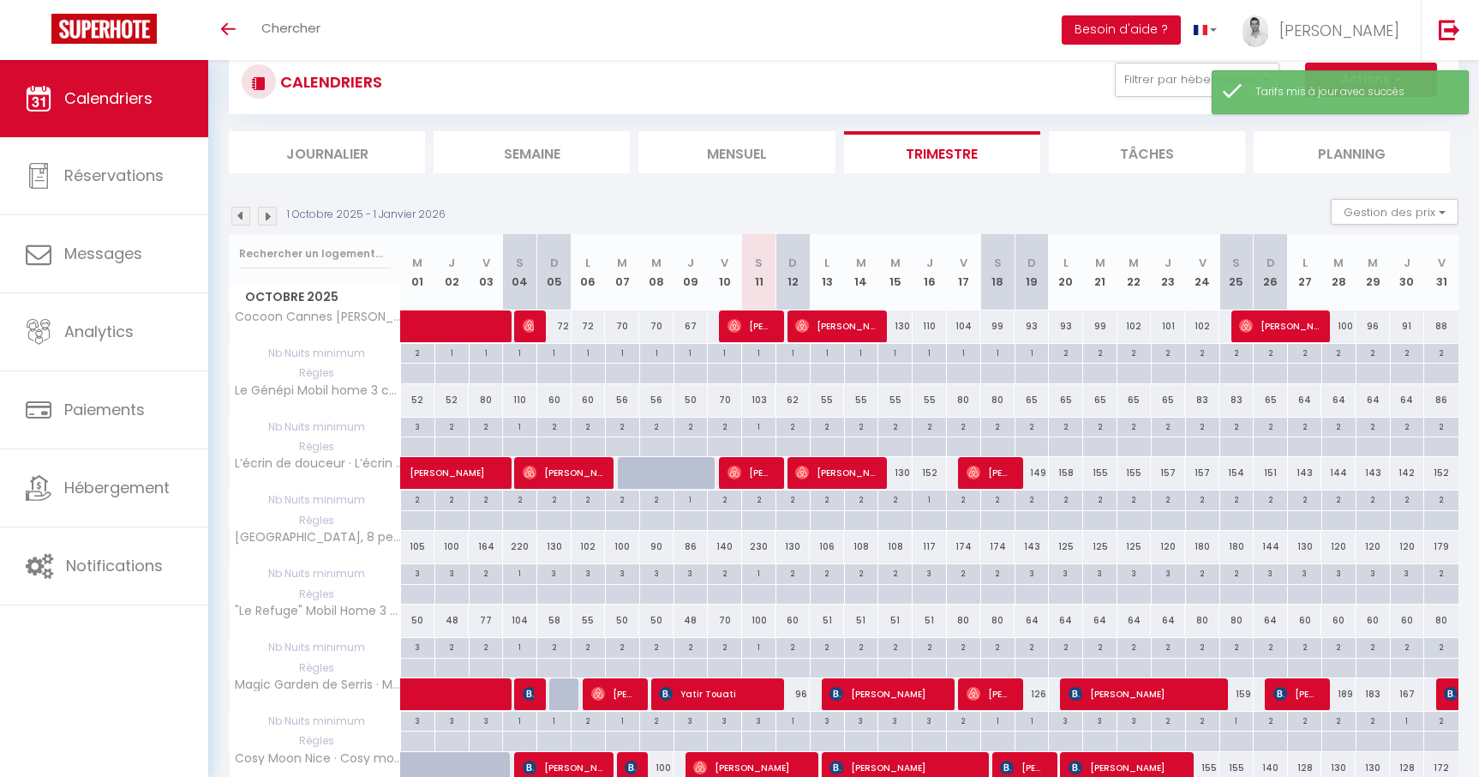
click at [935, 329] on div "110" at bounding box center [930, 326] width 34 height 32
type input "110"
type input "Jeu 16 Octobre 2025"
type input "Ven 17 Octobre 2025"
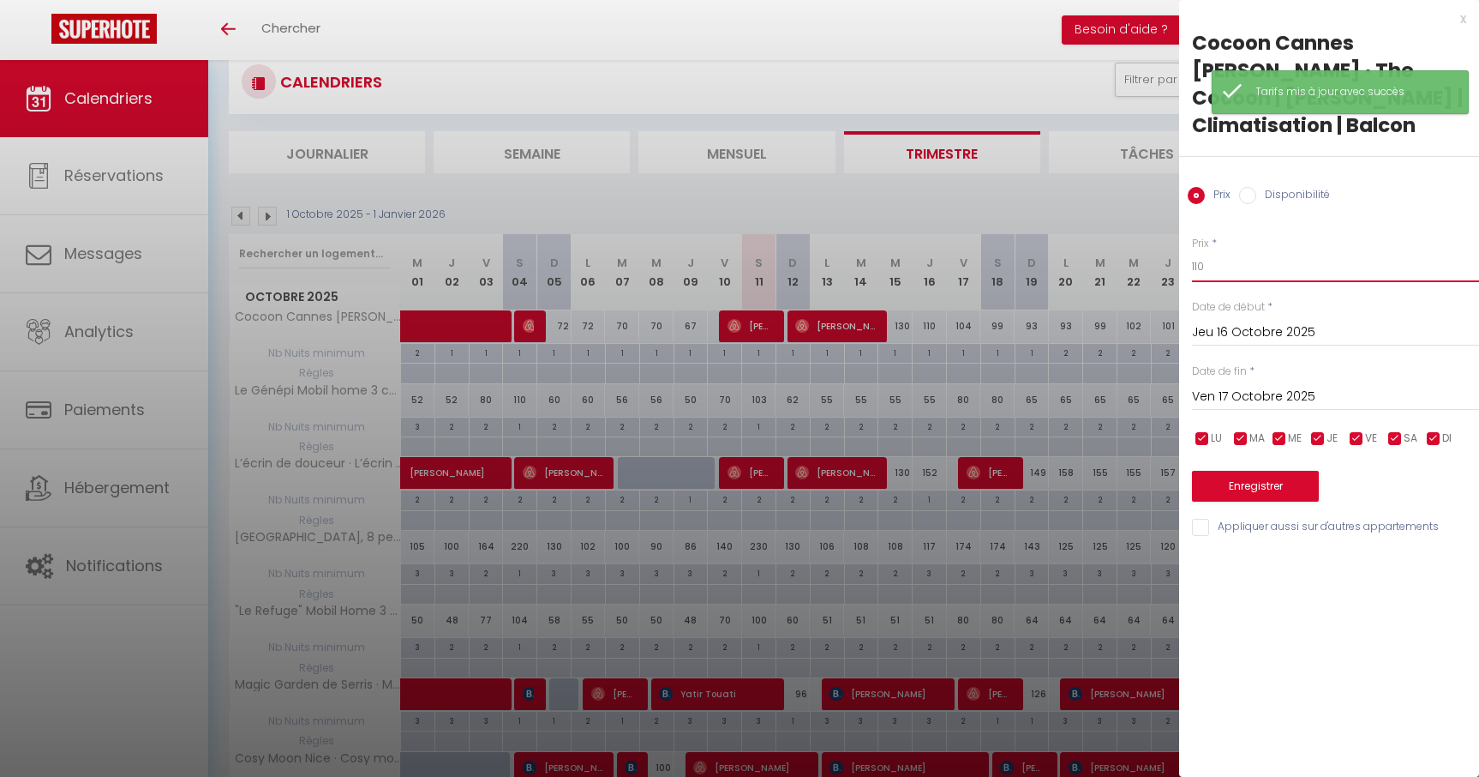
click at [1234, 251] on input "110" at bounding box center [1335, 266] width 287 height 31
type input "108"
click at [1260, 471] on button "Enregistrer" at bounding box center [1255, 486] width 127 height 31
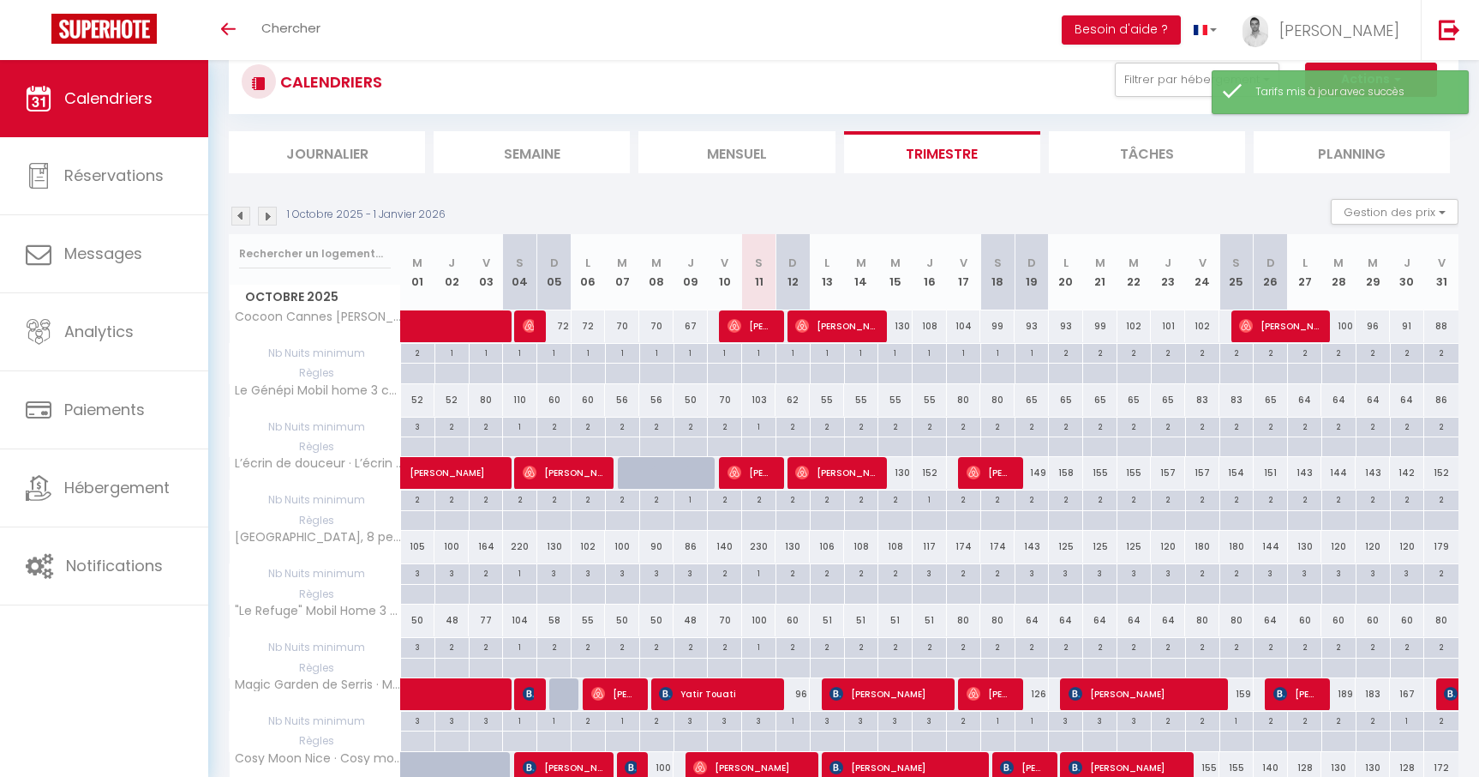
click at [962, 322] on div "104" at bounding box center [964, 326] width 34 height 32
type input "104"
type input "Ven 17 Octobre 2025"
type input "Sam 18 Octobre 2025"
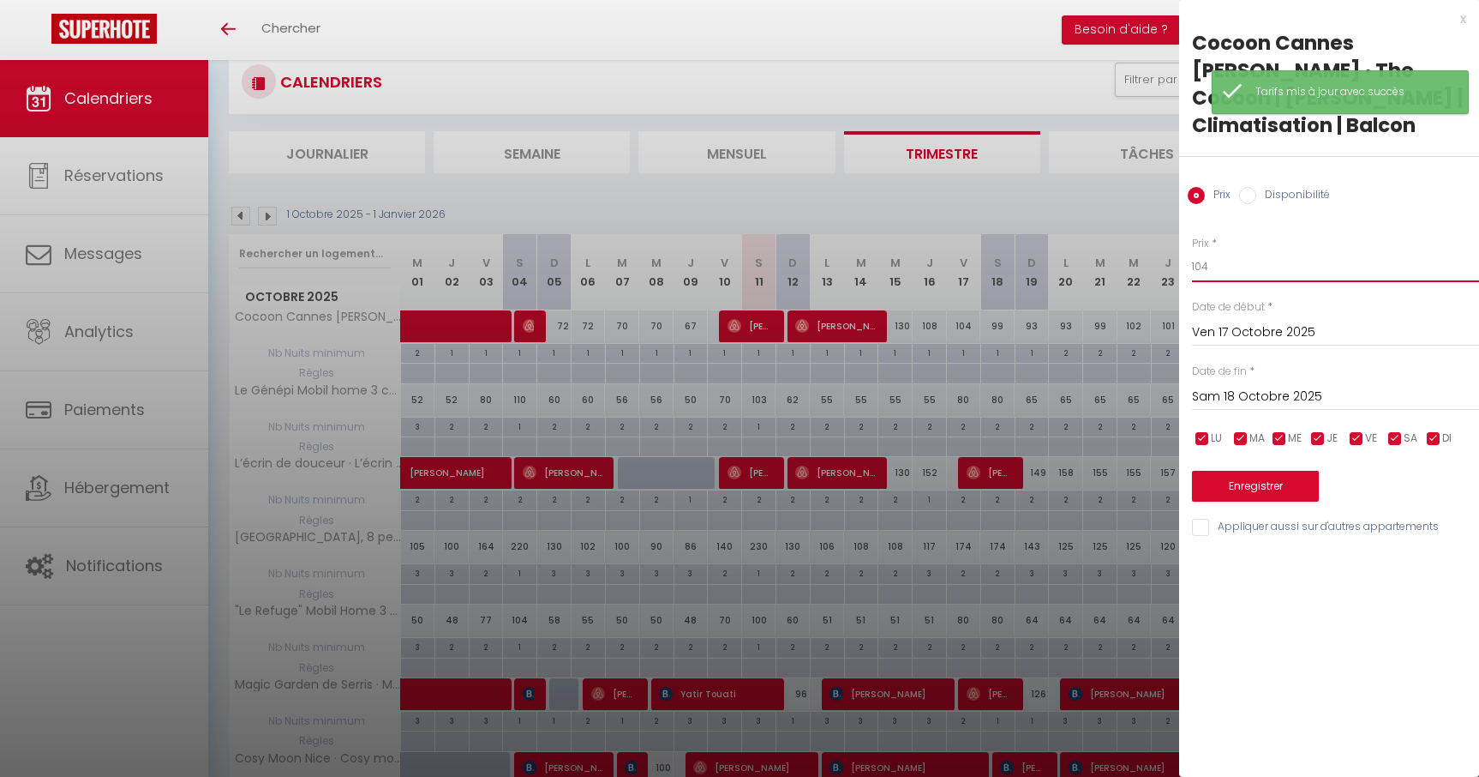
click at [1253, 251] on input "104" at bounding box center [1335, 266] width 287 height 31
type input "102"
click at [1276, 471] on button "Enregistrer" at bounding box center [1255, 486] width 127 height 31
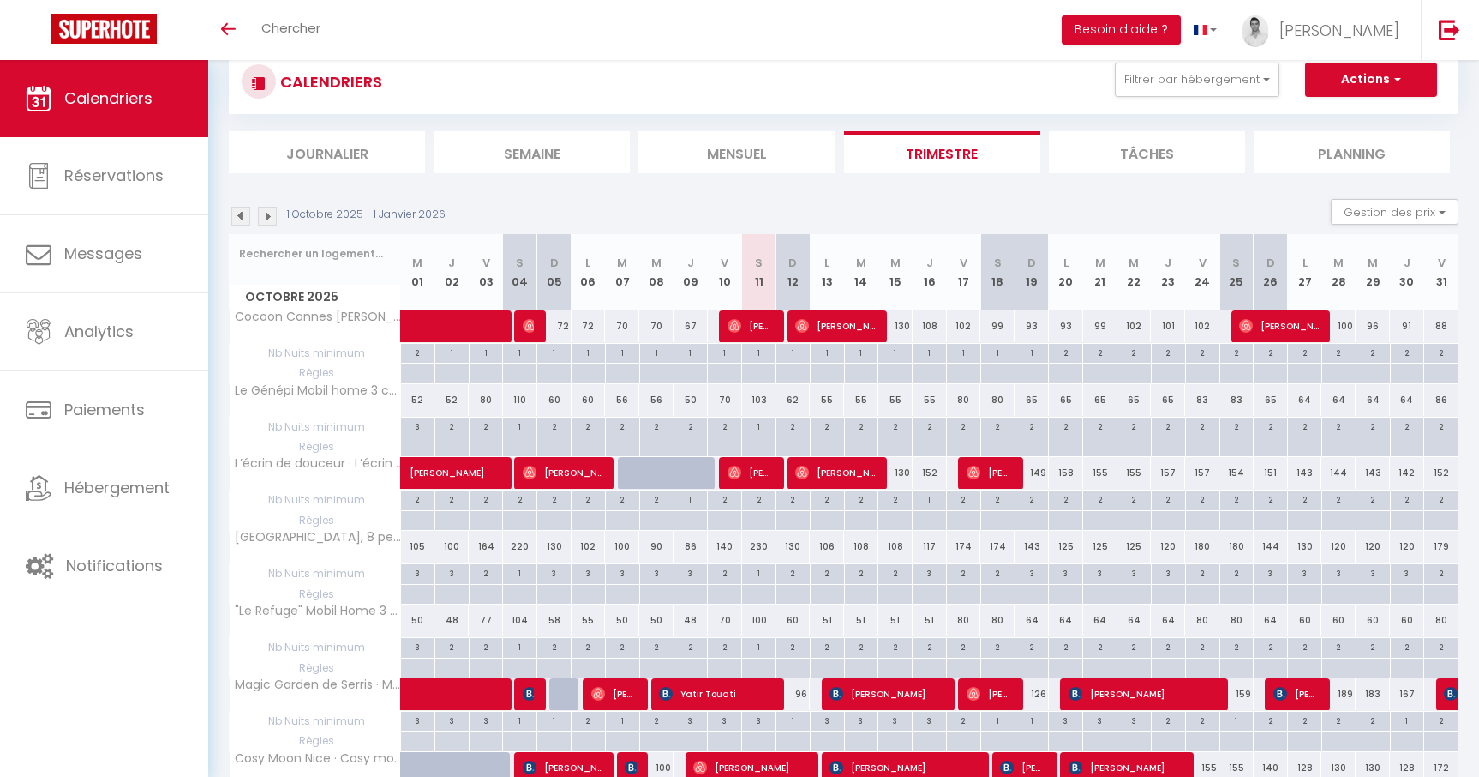
click at [894, 336] on div "130" at bounding box center [896, 326] width 34 height 32
type input "130"
type input "Mer 15 Octobre 2025"
type input "Jeu 16 Octobre 2025"
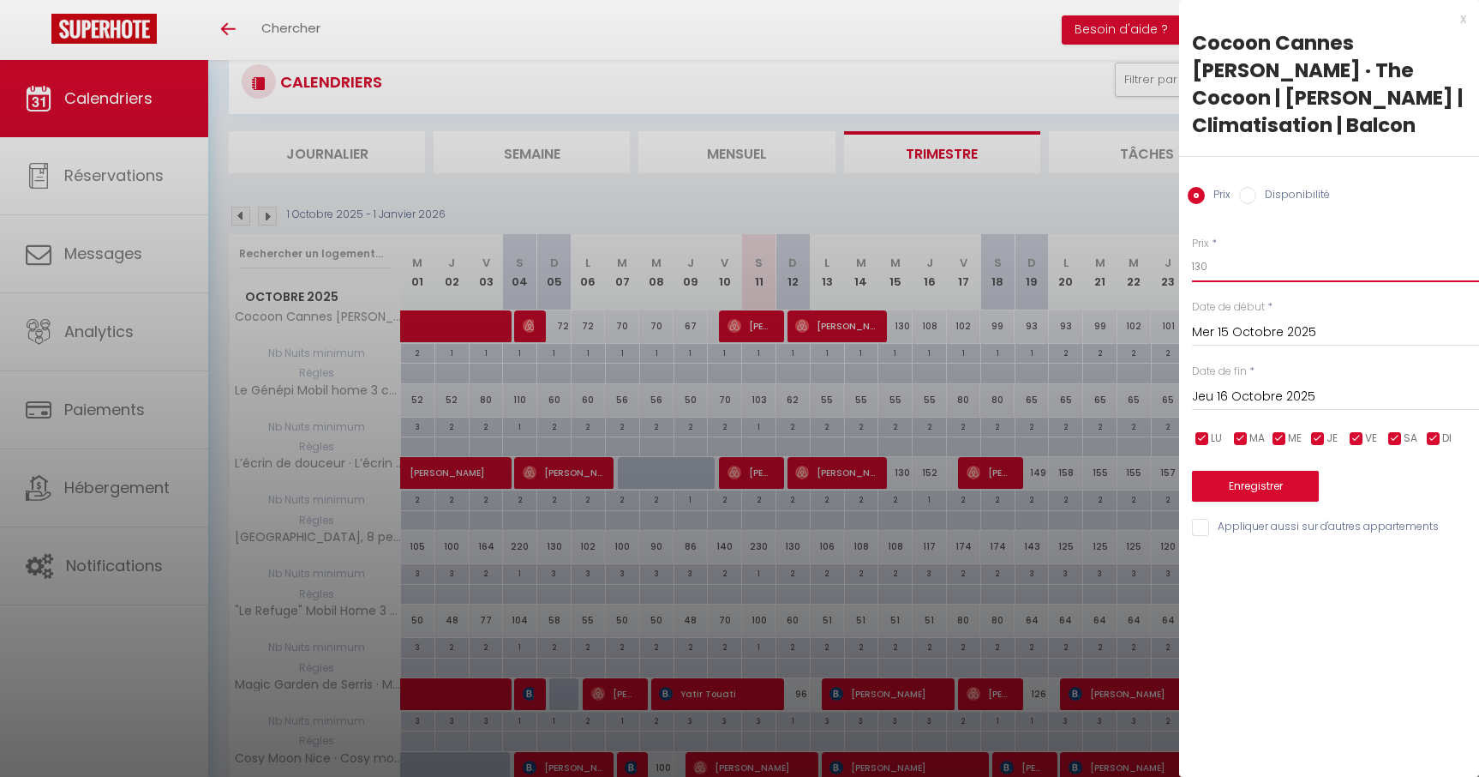
click at [1230, 251] on input "130" at bounding box center [1335, 266] width 287 height 31
type input "129"
click at [1271, 471] on button "Enregistrer" at bounding box center [1255, 486] width 127 height 31
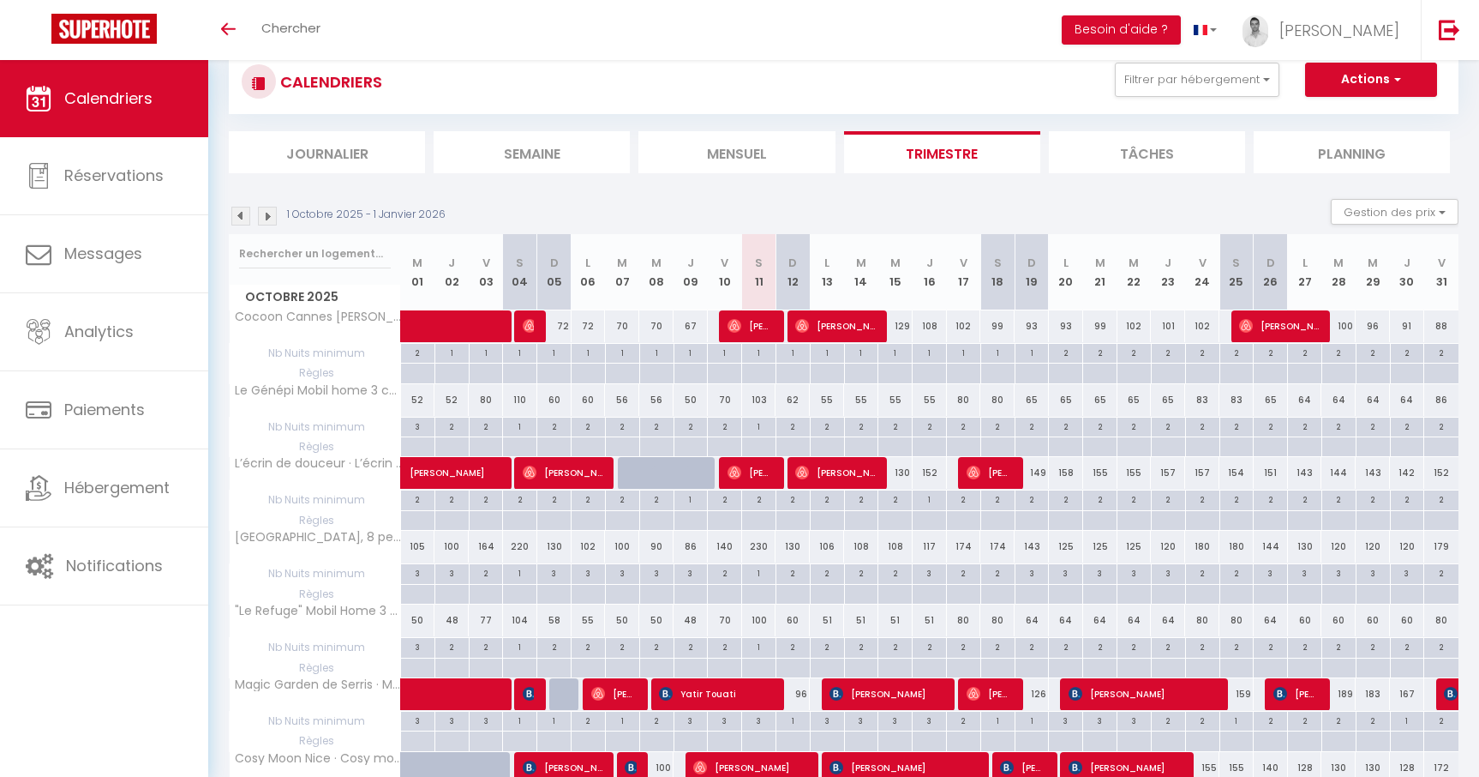
click at [803, 710] on td "96" at bounding box center [793, 693] width 34 height 33
type input "96"
type input "Dim 12 Octobre 2025"
type input "Lun 13 Octobre 2025"
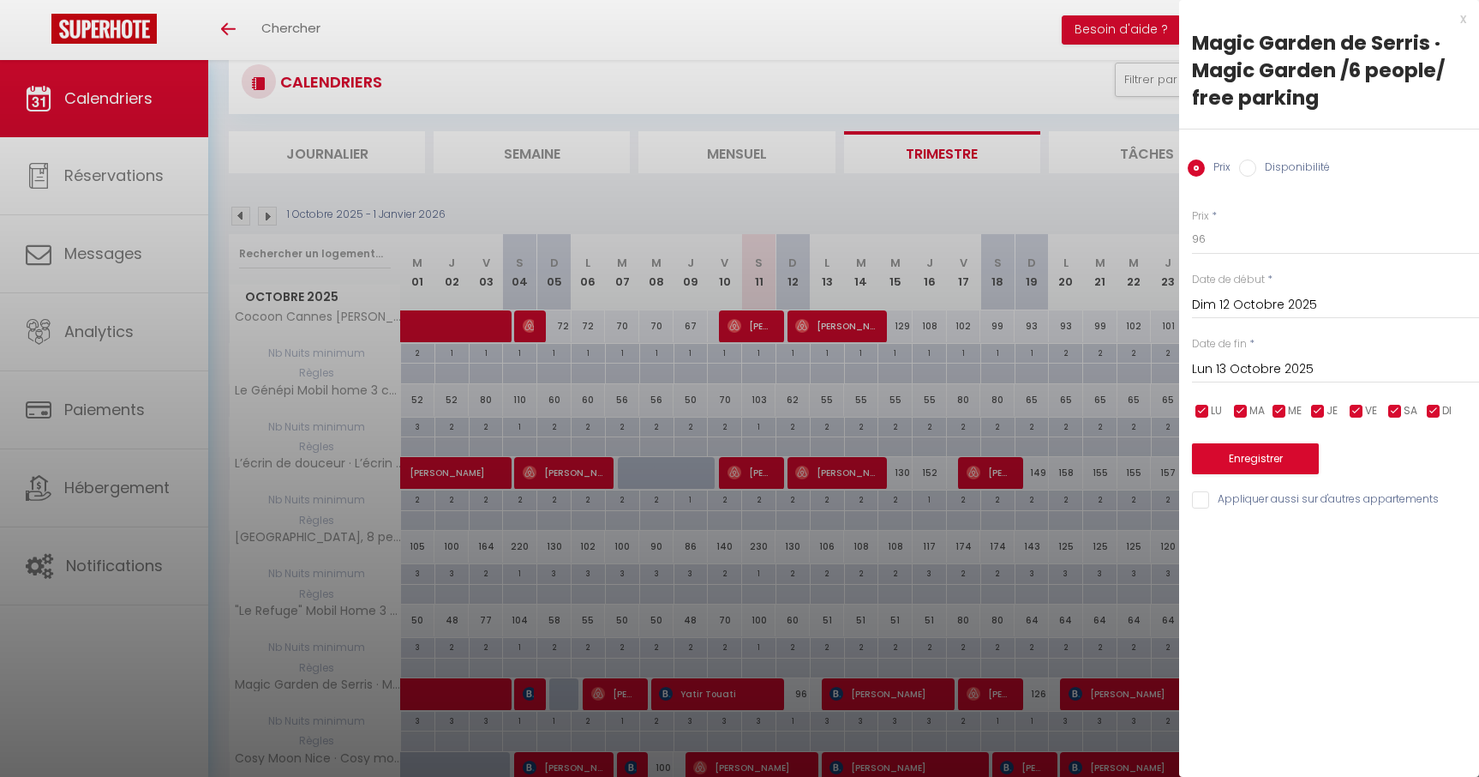
click at [1234, 256] on div "Prix * 96 Statut * Disponible Indisponible Date de début * Dim 12 Octobre 2025 …" at bounding box center [1329, 349] width 300 height 324
click at [1236, 237] on input "96" at bounding box center [1335, 239] width 287 height 31
type input "95"
click at [1278, 464] on button "Enregistrer" at bounding box center [1255, 458] width 127 height 31
